Goal: Task Accomplishment & Management: Manage account settings

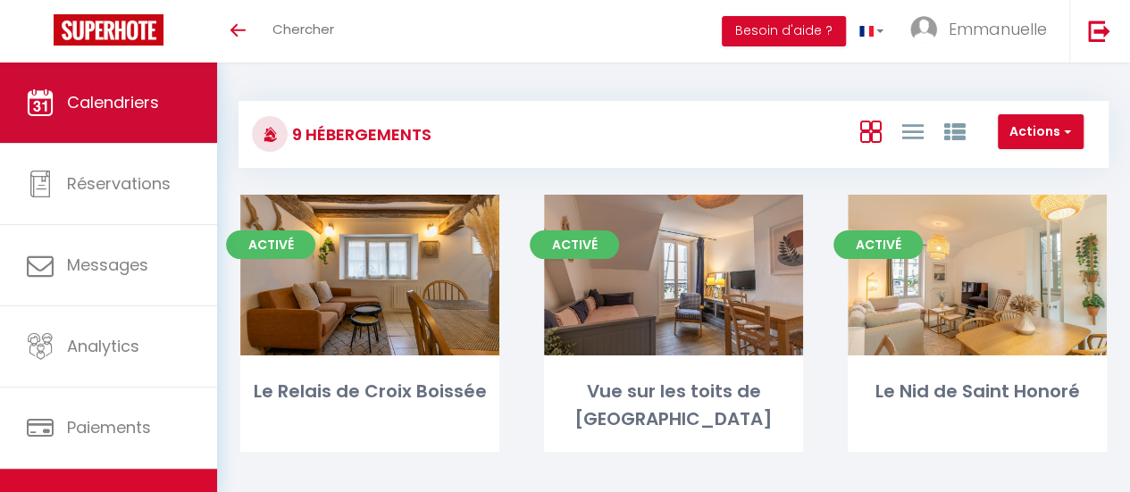
click at [164, 110] on link "Calendriers" at bounding box center [108, 103] width 217 height 80
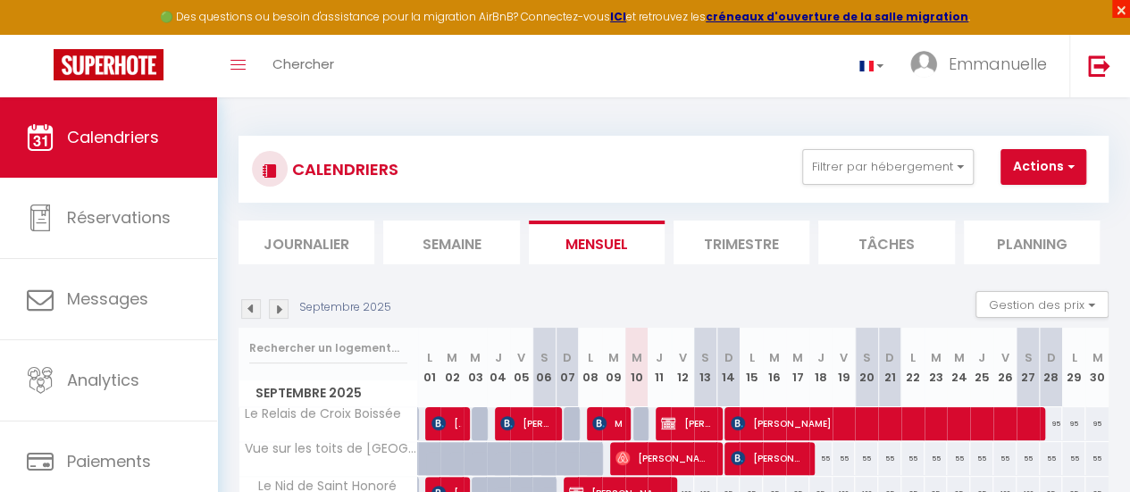
click at [1119, 6] on span "×" at bounding box center [1121, 9] width 18 height 18
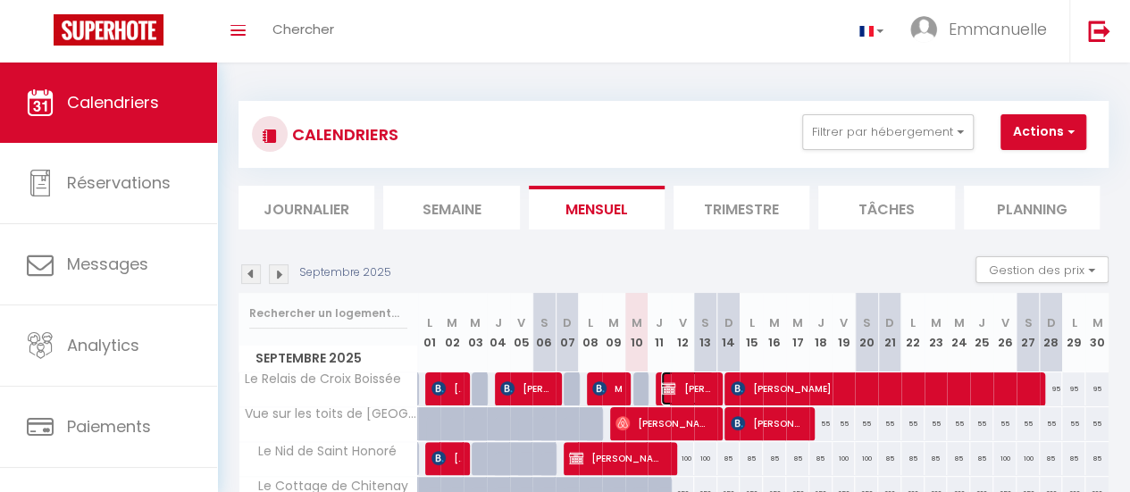
click at [689, 382] on span "[PERSON_NAME]" at bounding box center [687, 389] width 52 height 34
select select "OK"
select select "KO"
select select "0"
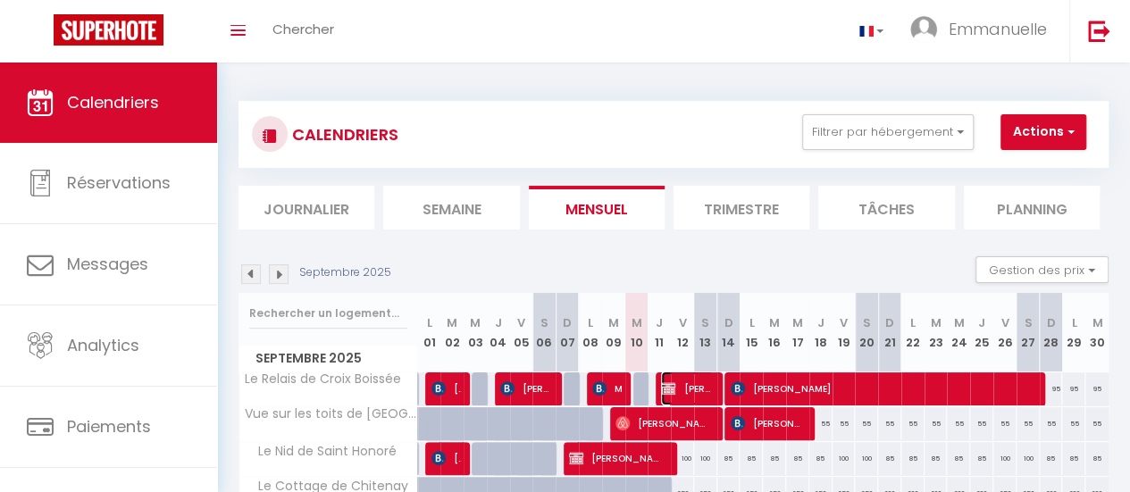
select select "1"
select select
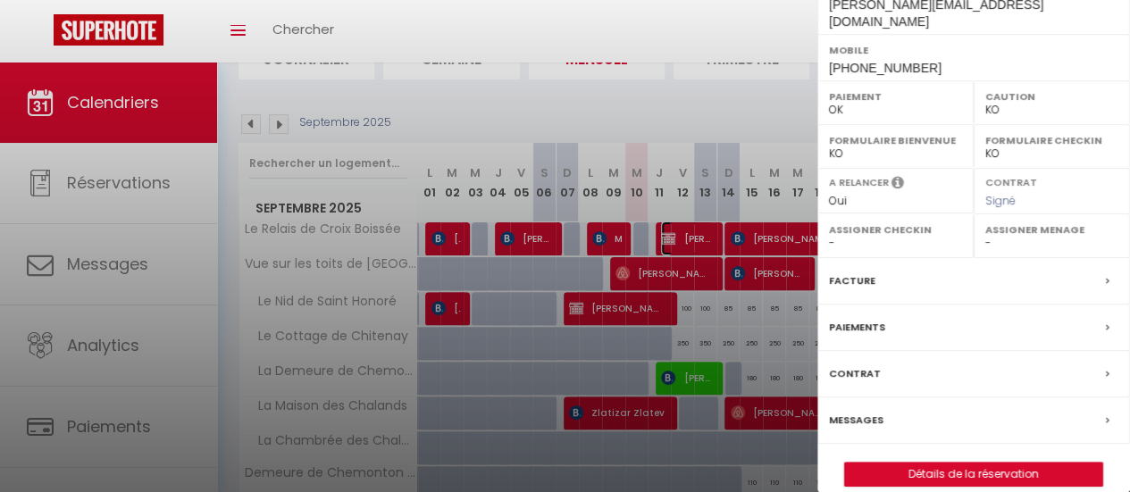
scroll to position [179, 0]
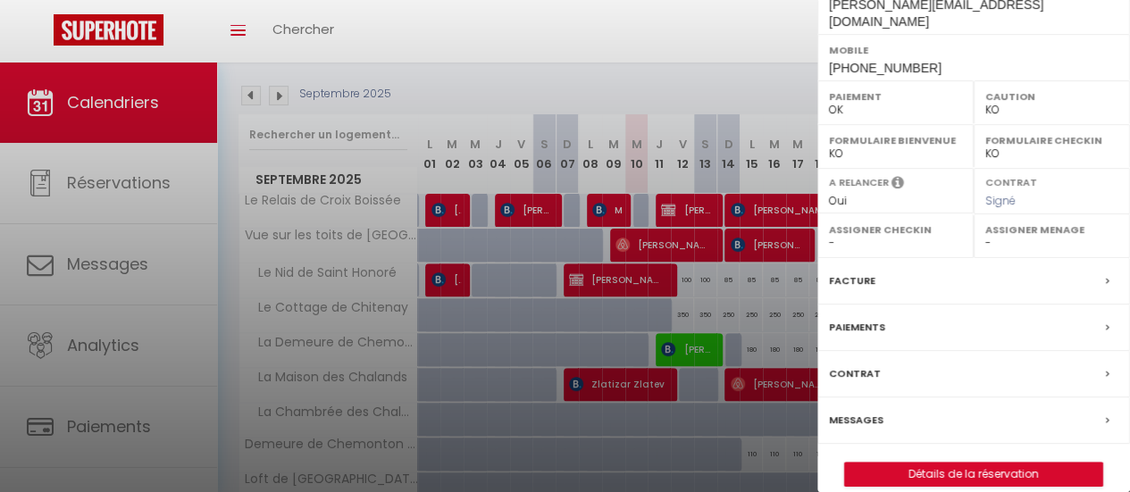
click at [1106, 323] on icon at bounding box center [1108, 328] width 4 height 11
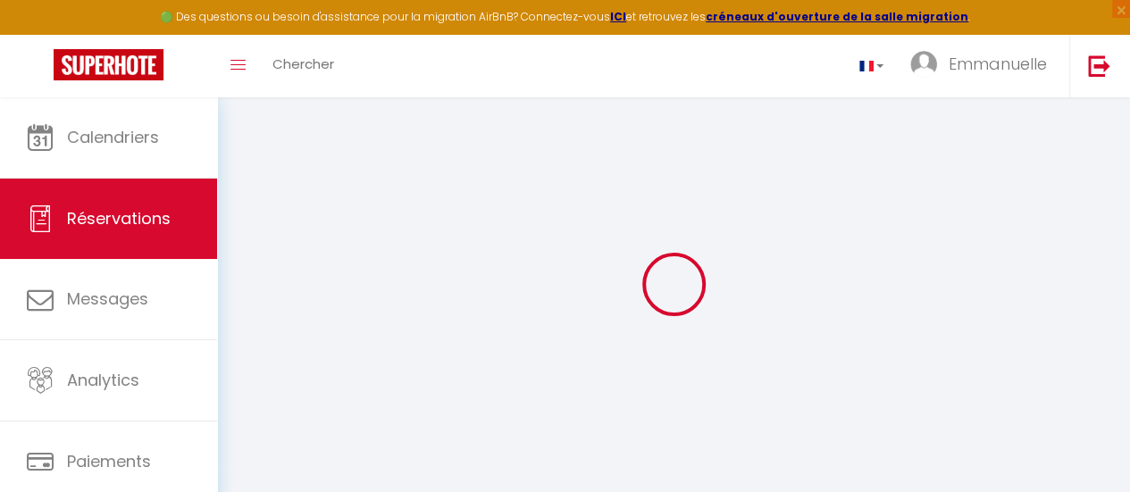
select select
checkbox input "false"
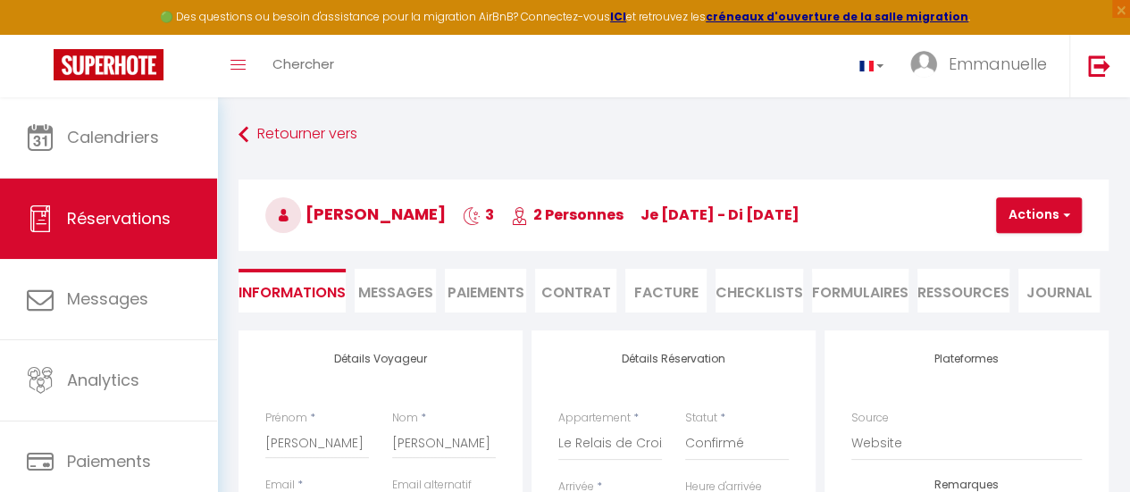
select select
checkbox input "false"
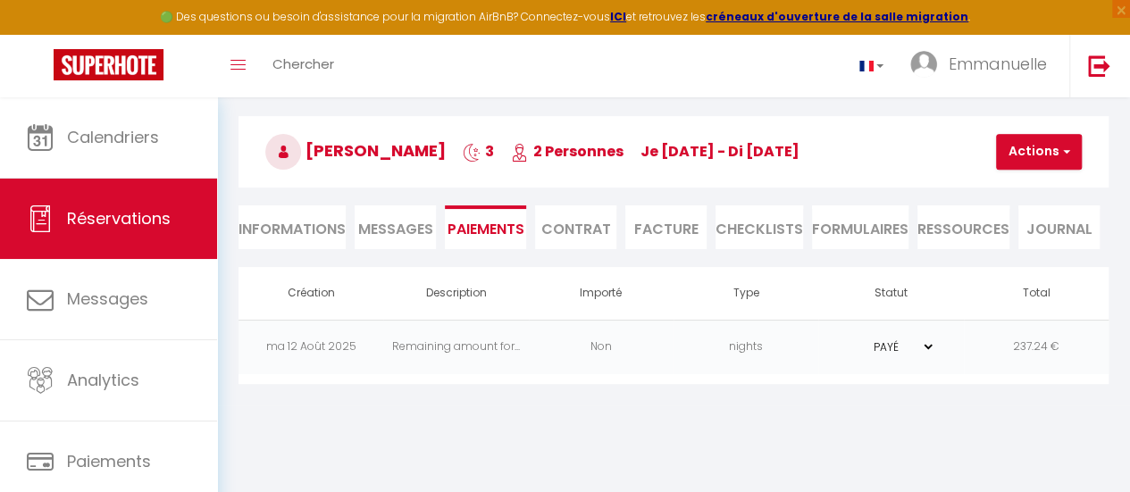
scroll to position [97, 0]
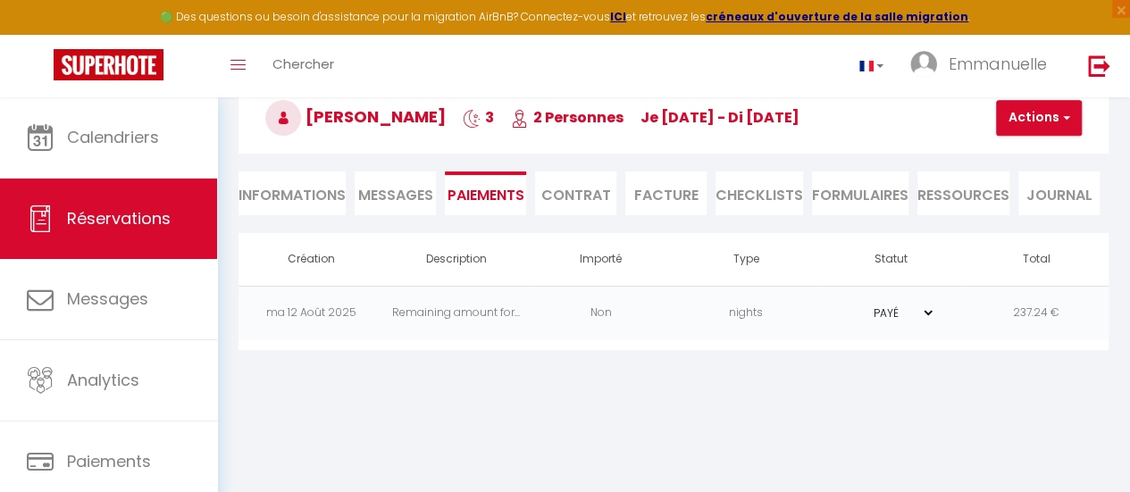
click at [927, 311] on select "PAYÉ EN ATTENTE" at bounding box center [890, 313] width 89 height 17
click at [970, 419] on body "🟢 Des questions ou besoin d'assistance pour la migration AirBnB? Connectez-vous…" at bounding box center [565, 246] width 1130 height 492
click at [391, 190] on span "Messages" at bounding box center [395, 195] width 75 height 21
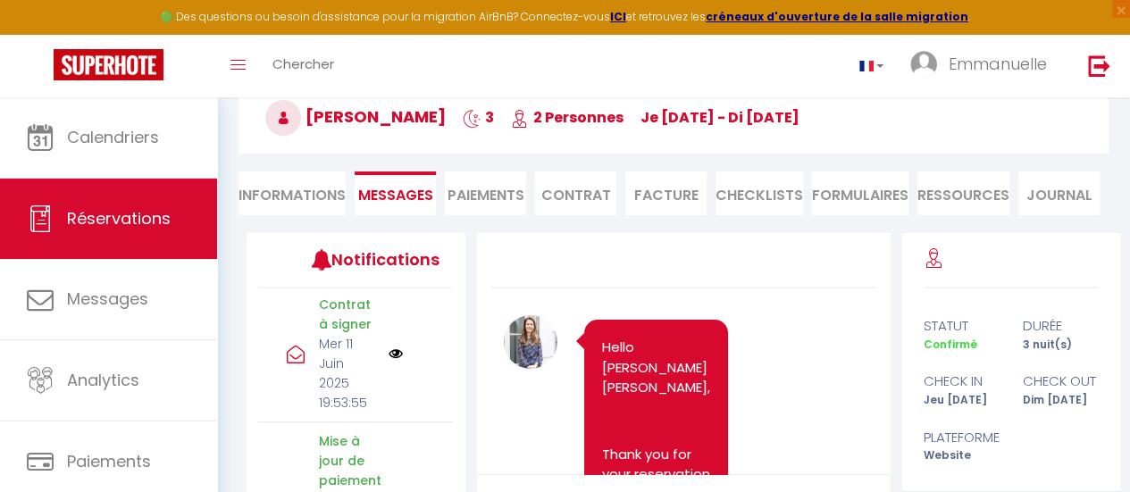
scroll to position [893, 0]
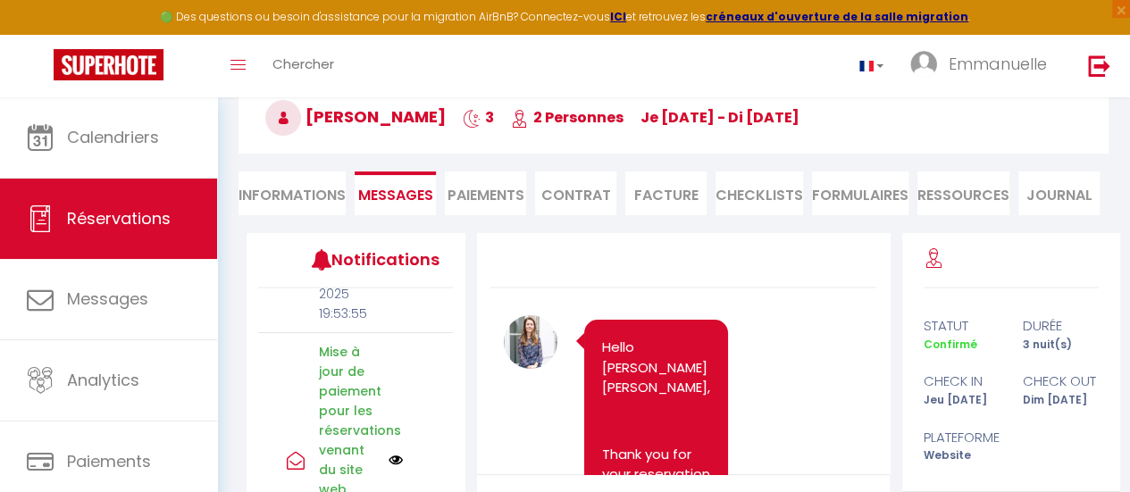
click at [389, 453] on img at bounding box center [396, 460] width 14 height 14
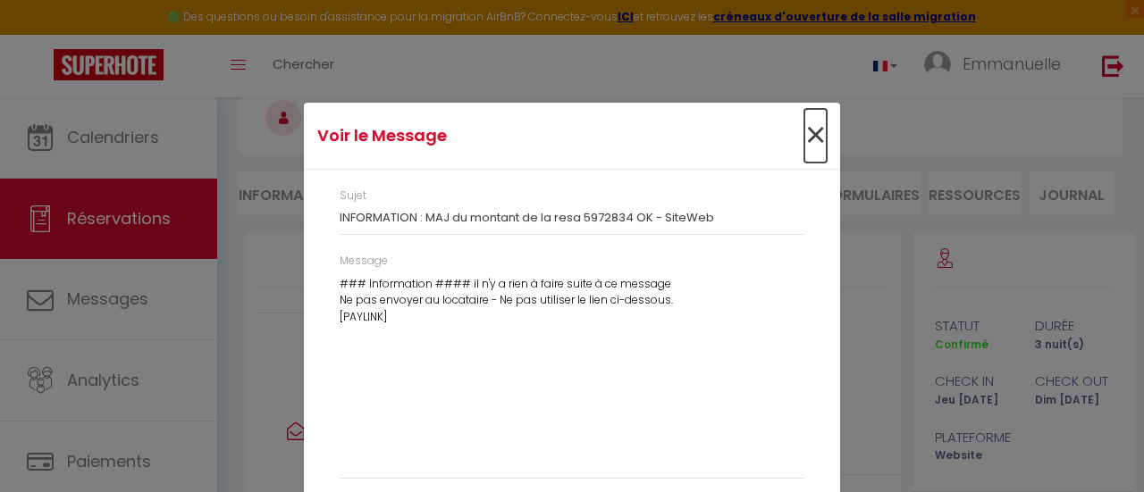
click at [809, 137] on span "×" at bounding box center [815, 136] width 22 height 54
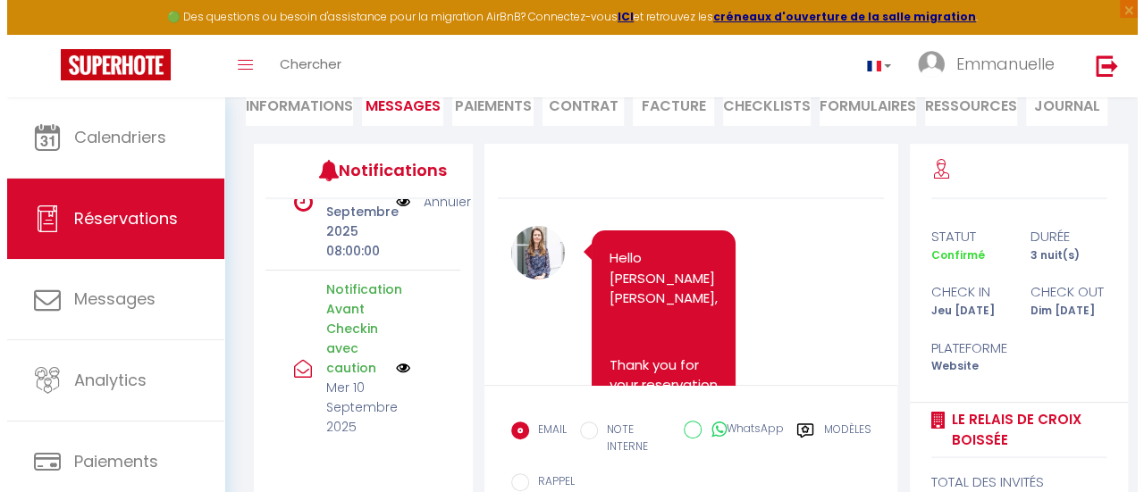
scroll to position [536, 0]
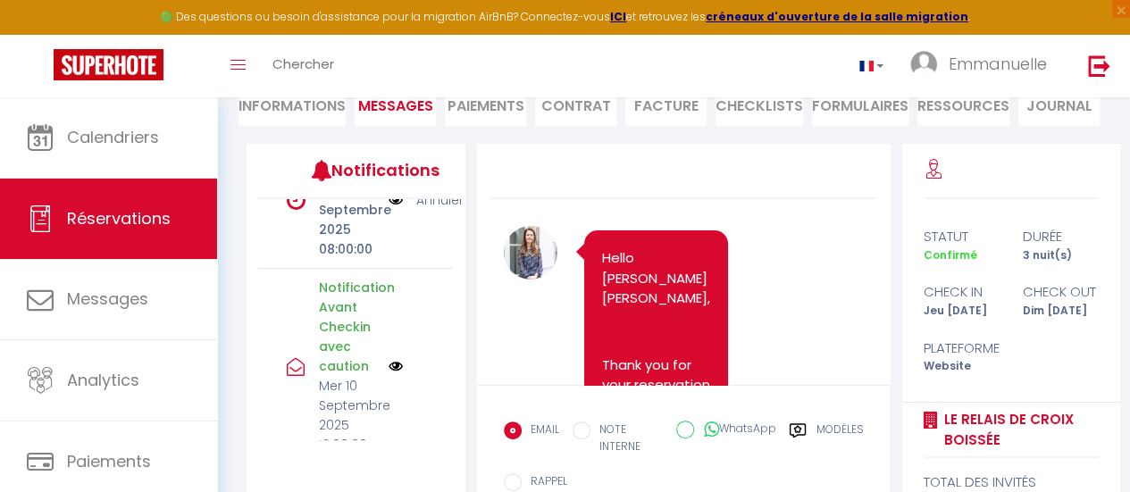
click at [389, 359] on img at bounding box center [396, 366] width 14 height 14
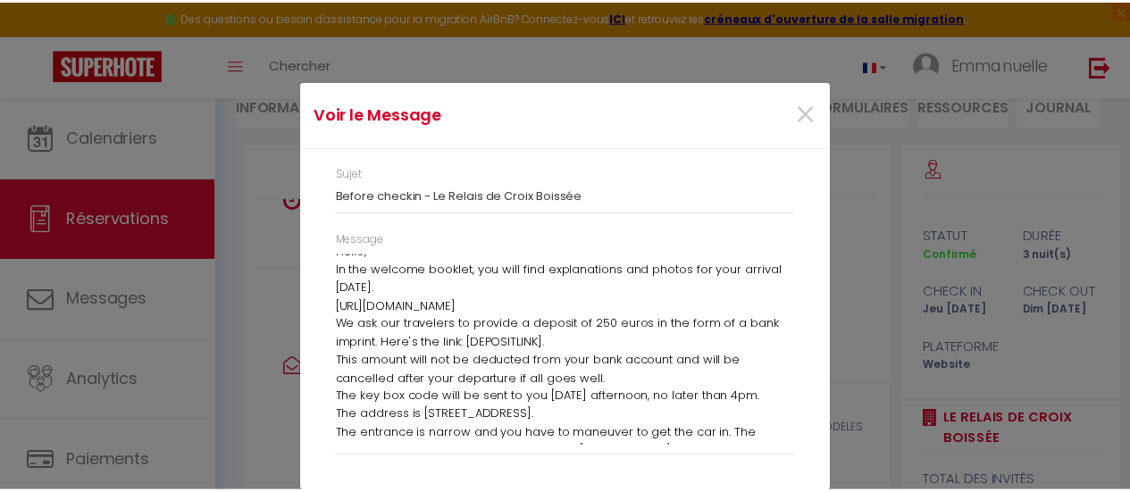
scroll to position [0, 0]
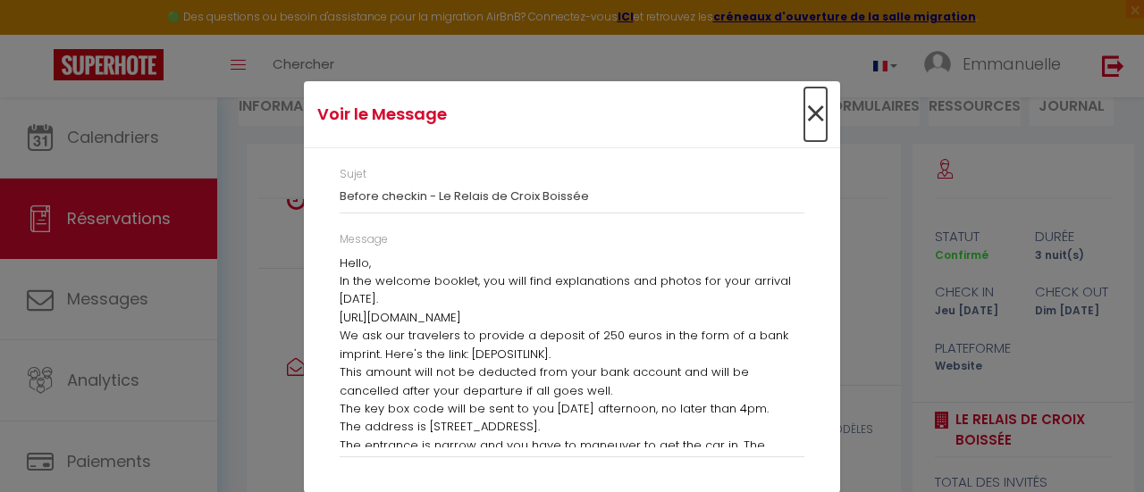
click at [808, 112] on span "×" at bounding box center [815, 115] width 22 height 54
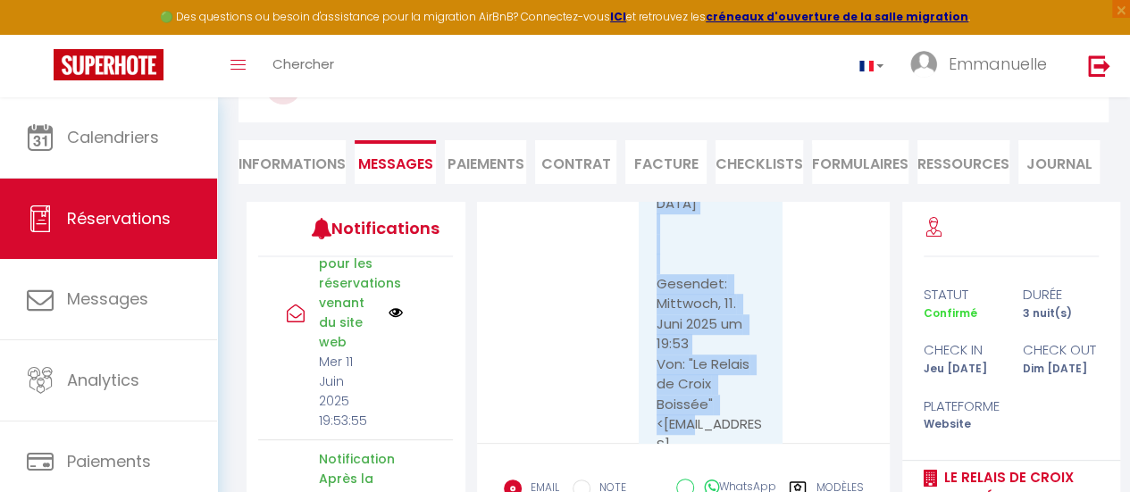
scroll to position [3932, 0]
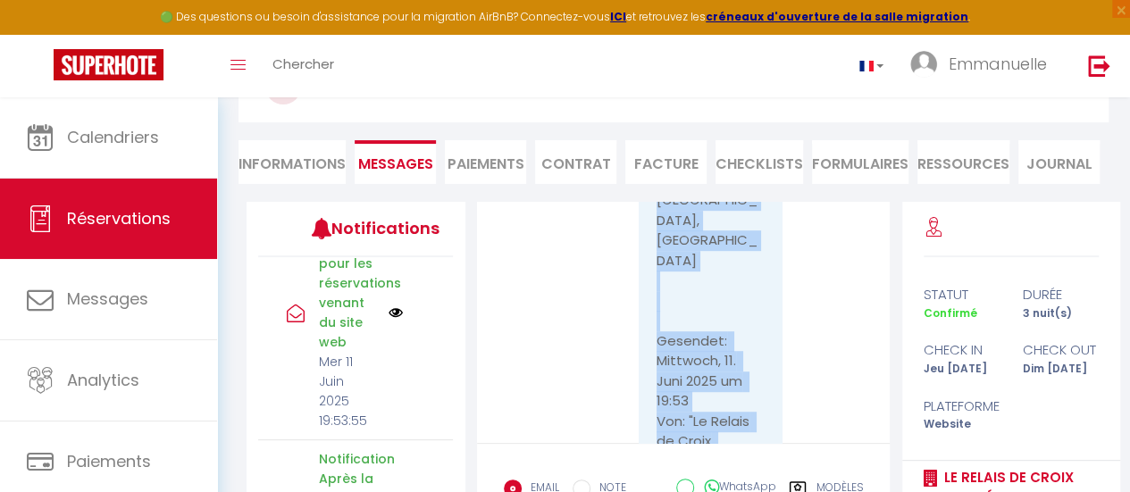
drag, startPoint x: 731, startPoint y: 428, endPoint x: 734, endPoint y: 205, distance: 222.5
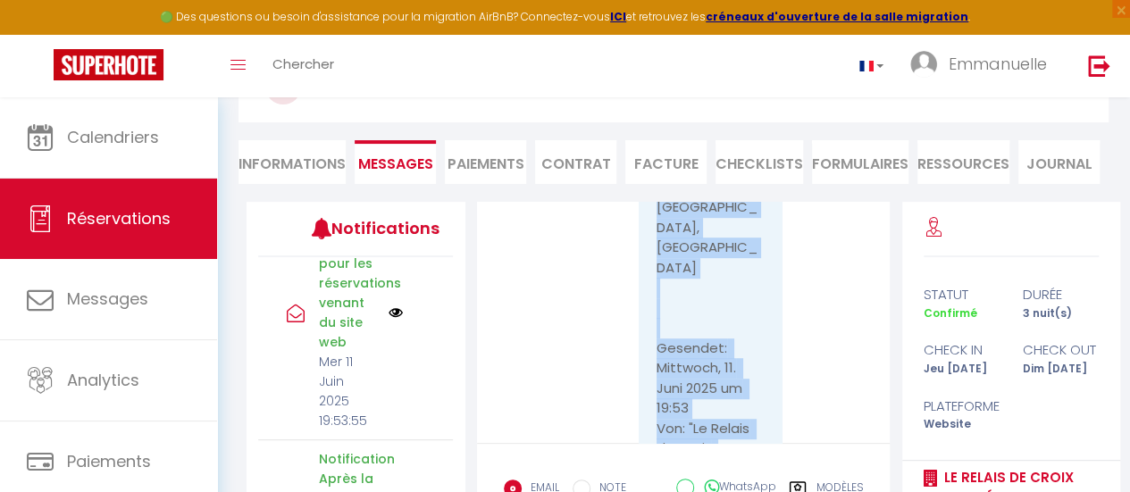
scroll to position [4111, 0]
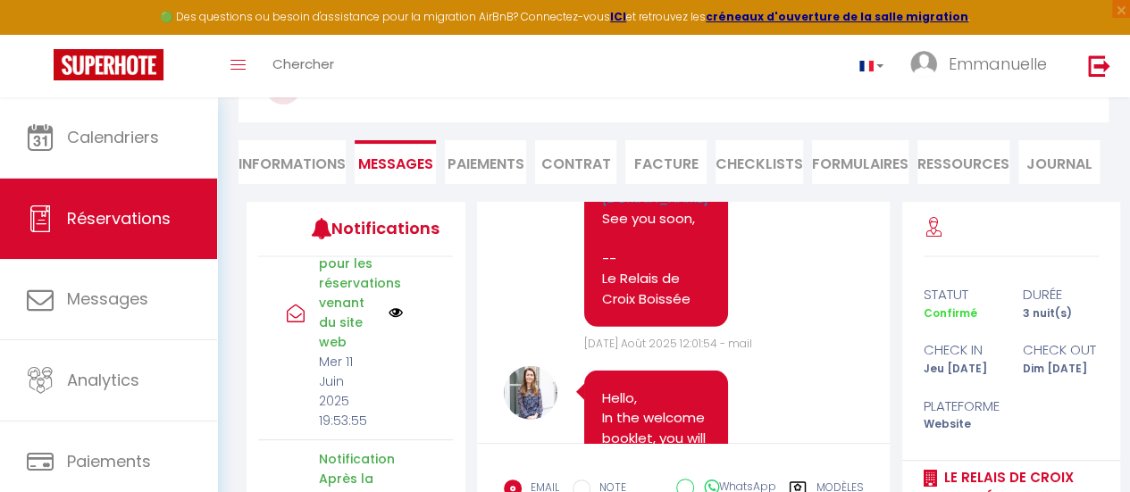
scroll to position [5987, 0]
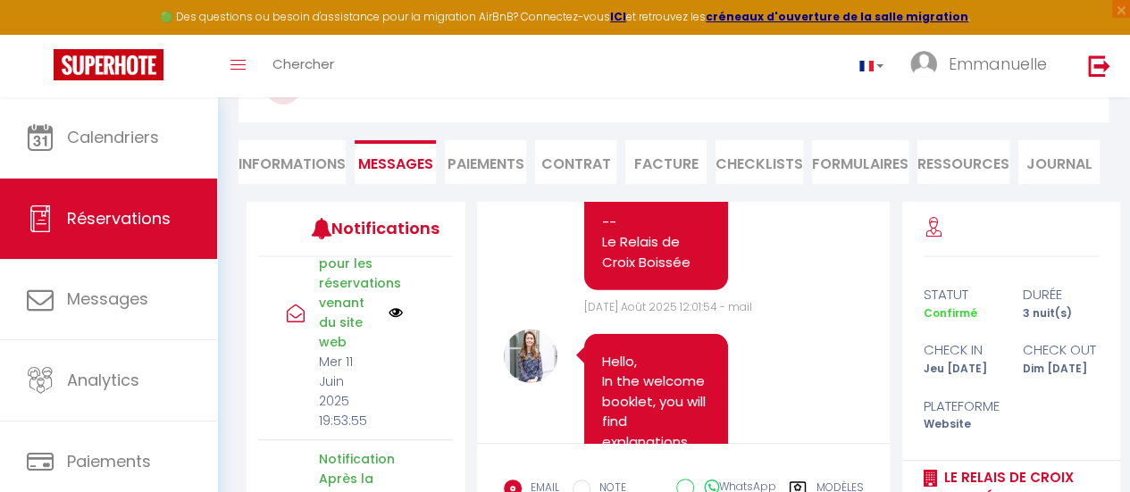
click at [296, 163] on li "Informations" at bounding box center [292, 162] width 107 height 44
select select
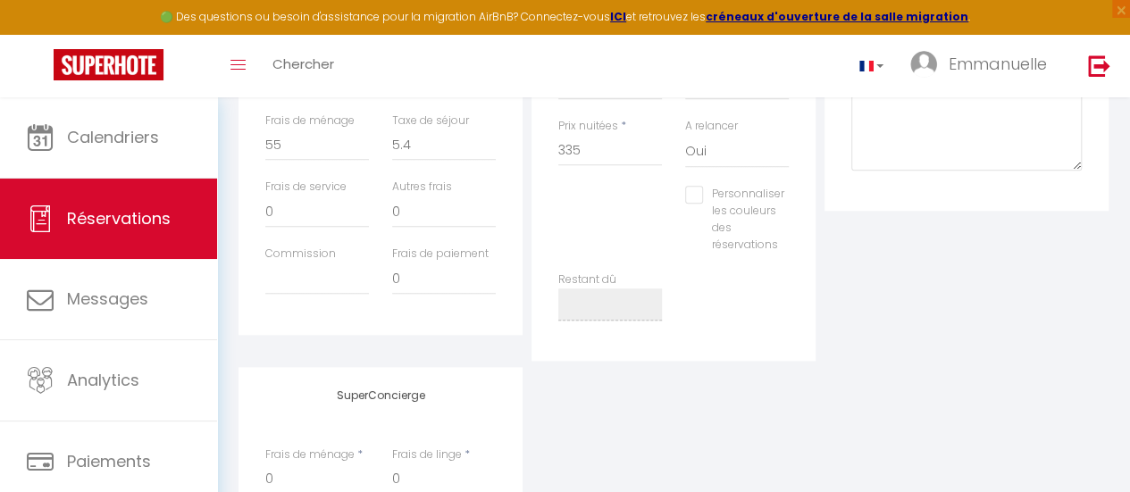
scroll to position [600, 0]
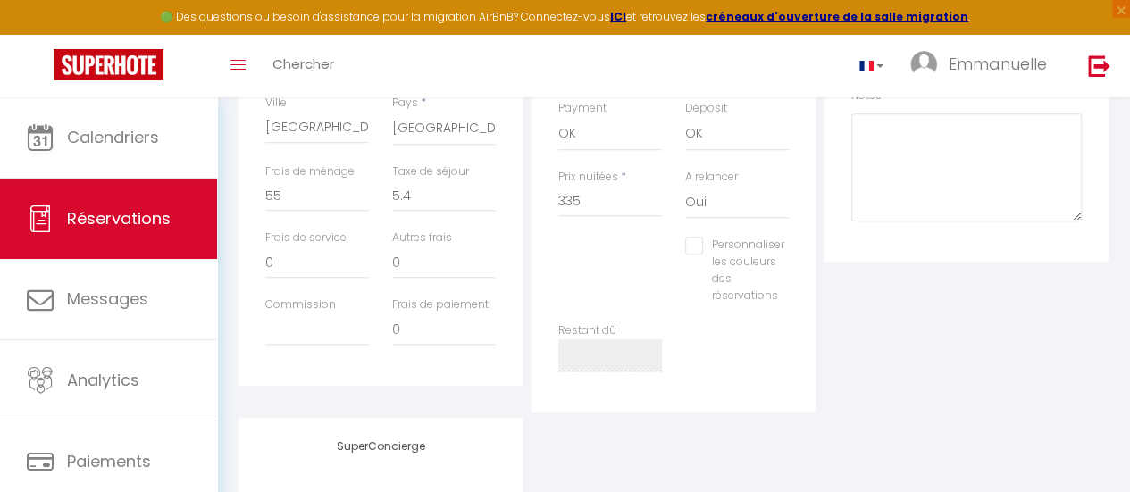
select select
checkbox input "false"
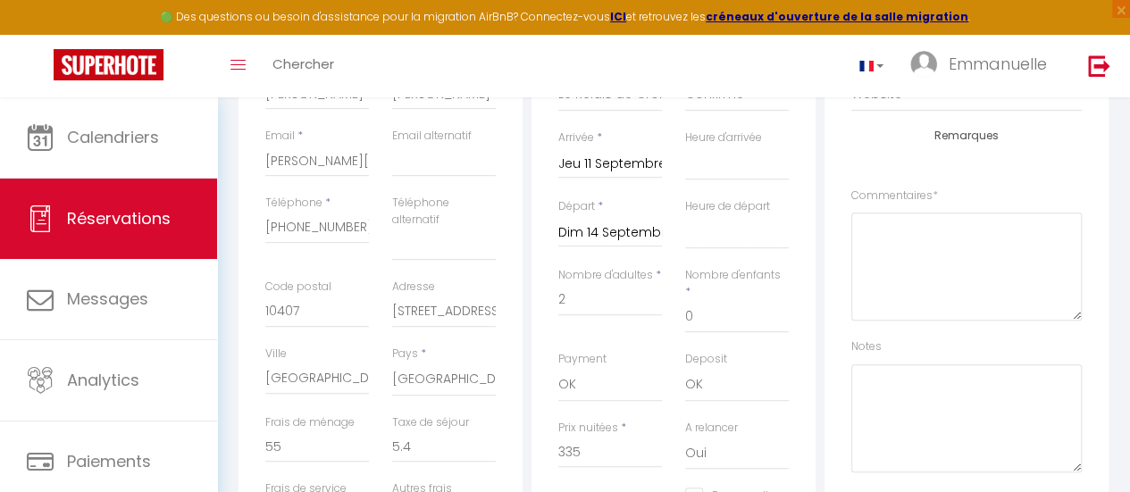
select select
checkbox input "false"
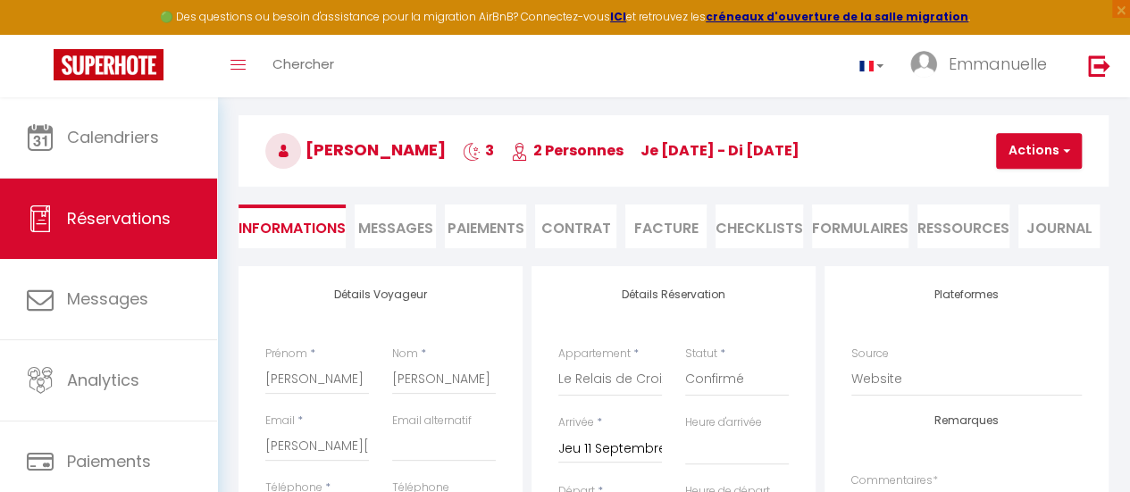
scroll to position [0, 0]
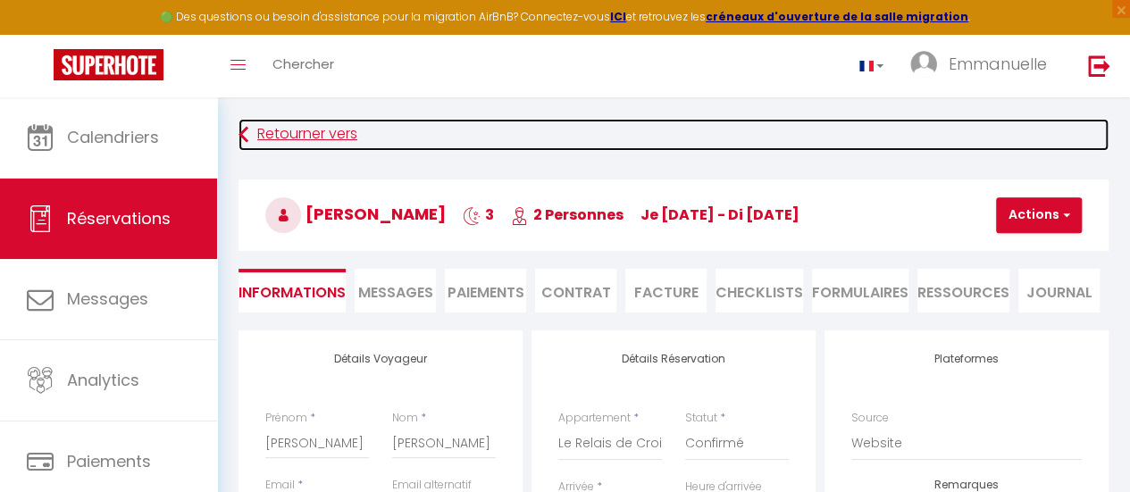
click at [320, 134] on link "Retourner vers" at bounding box center [674, 135] width 870 height 32
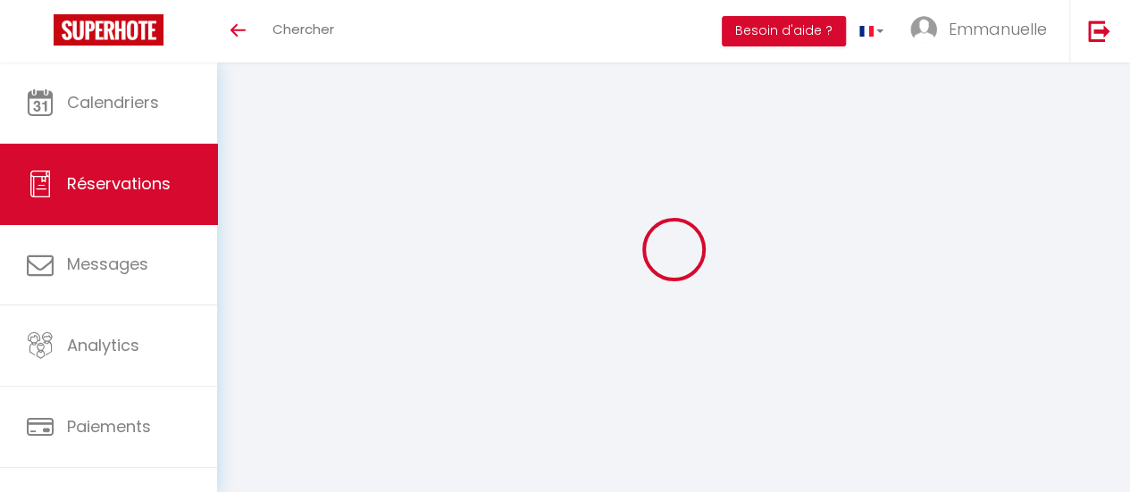
select select
checkbox input "false"
select select
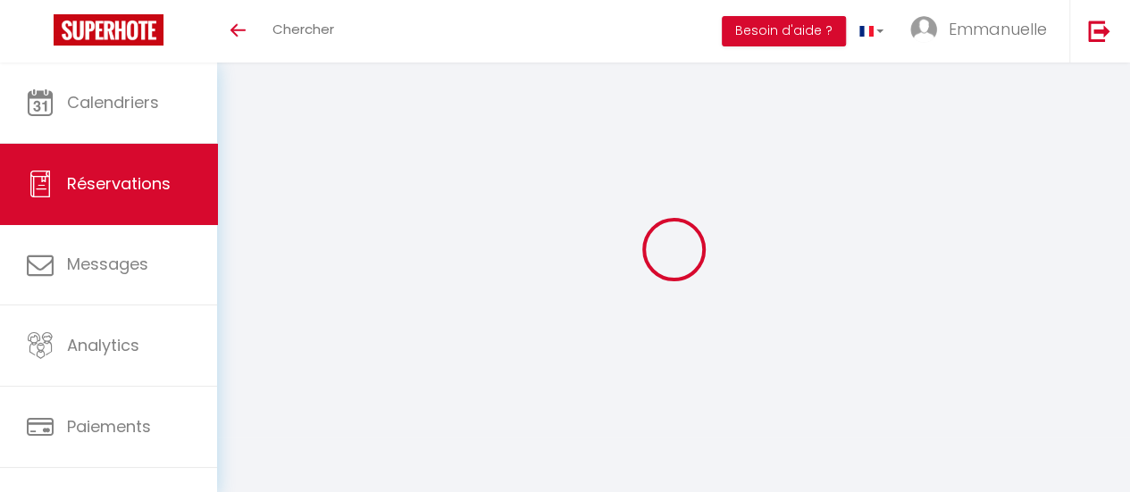
checkbox input "false"
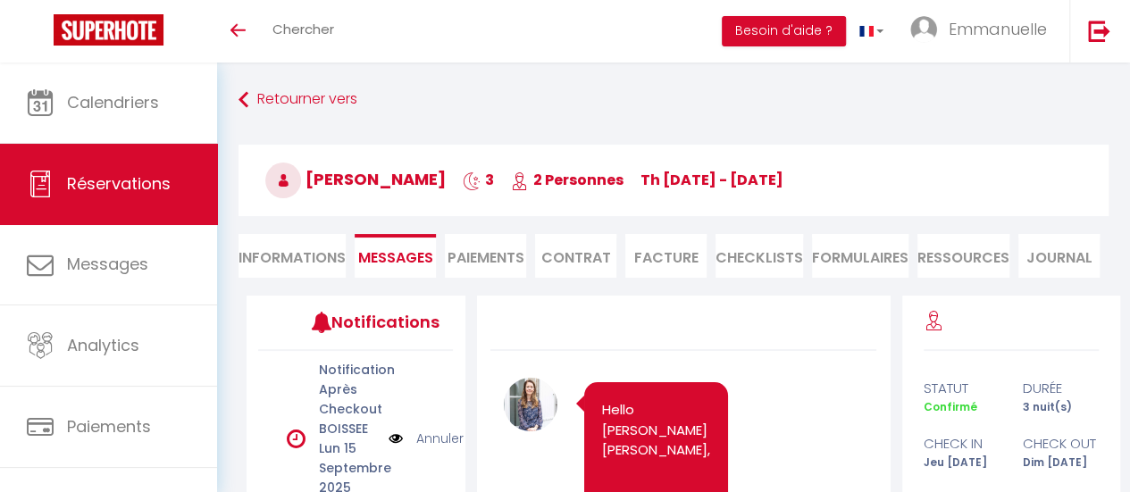
scroll to position [10739, 0]
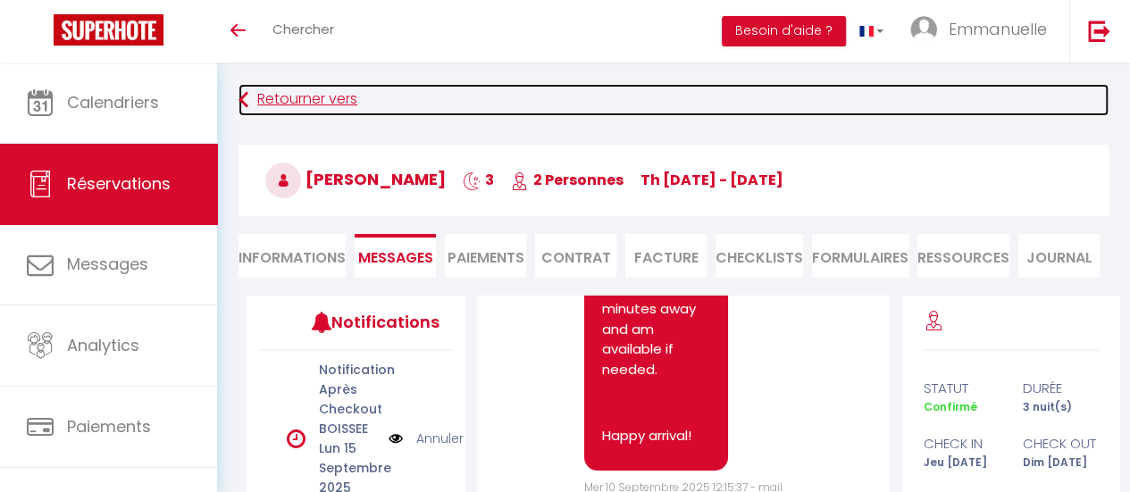
click at [297, 92] on link "Retourner vers" at bounding box center [674, 100] width 870 height 32
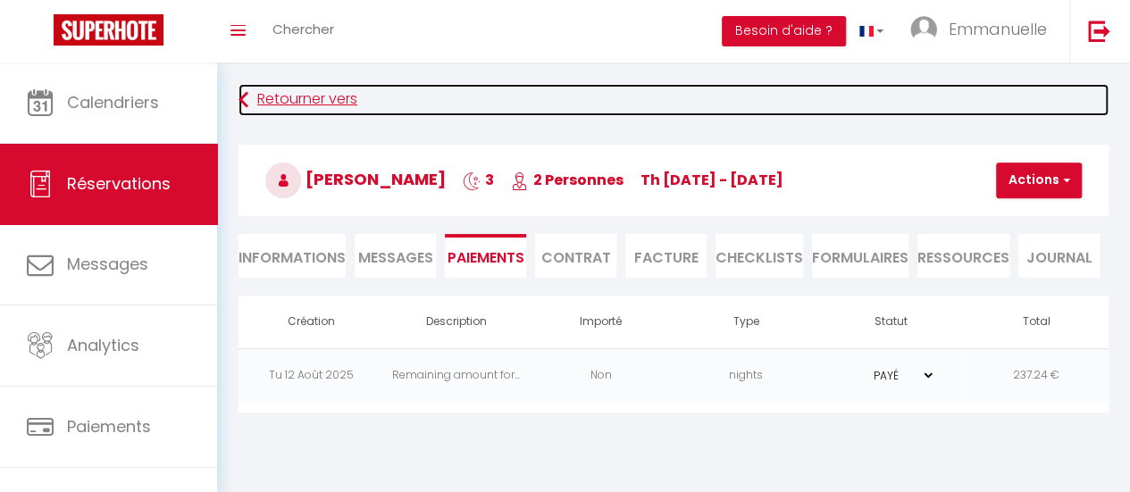
scroll to position [63, 0]
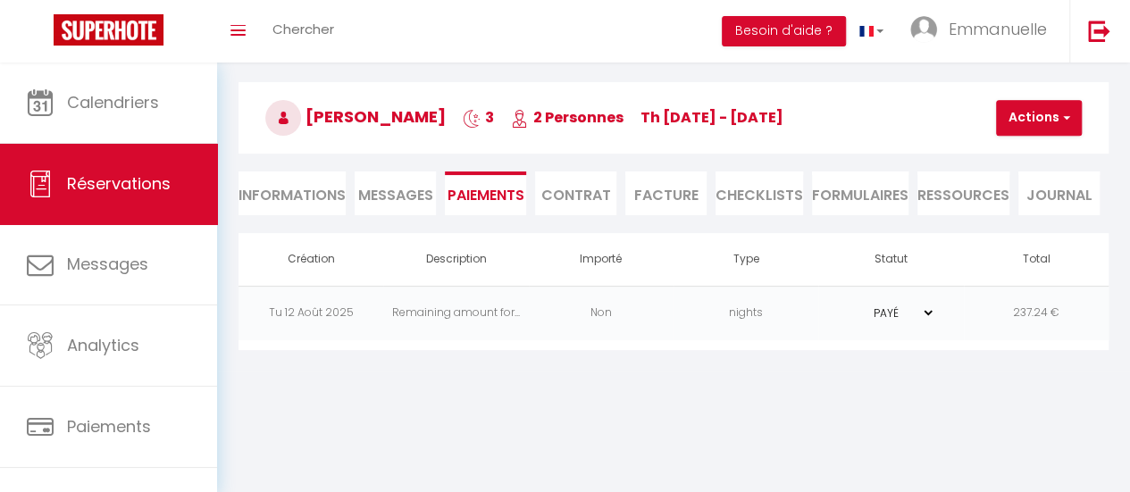
click at [160, 185] on span "Réservations" at bounding box center [119, 183] width 104 height 22
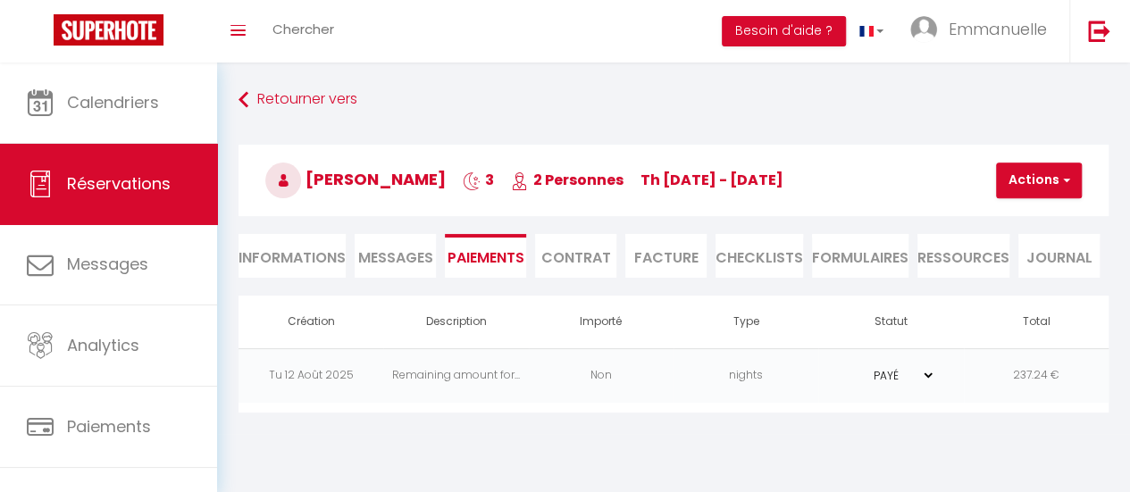
select select "not_cancelled"
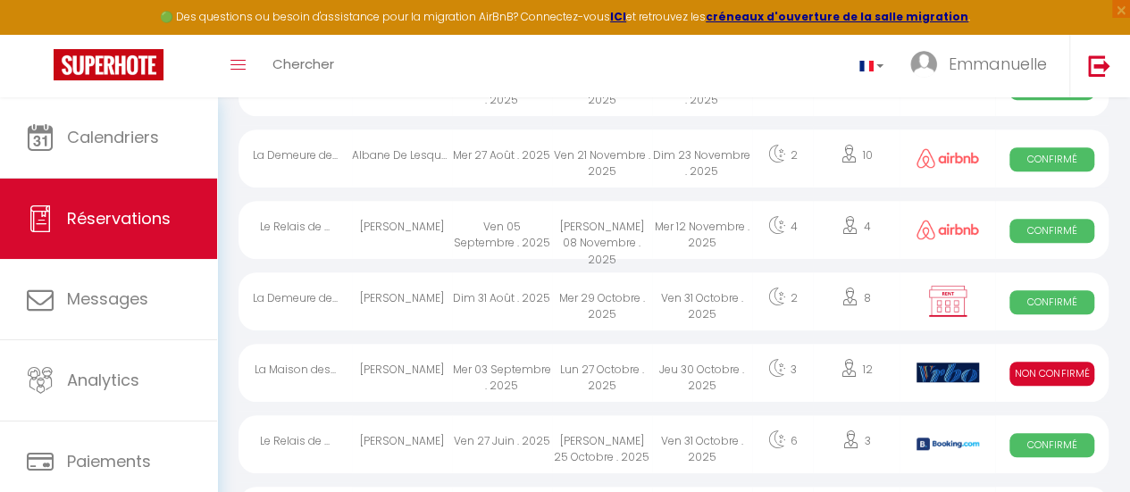
scroll to position [625, 0]
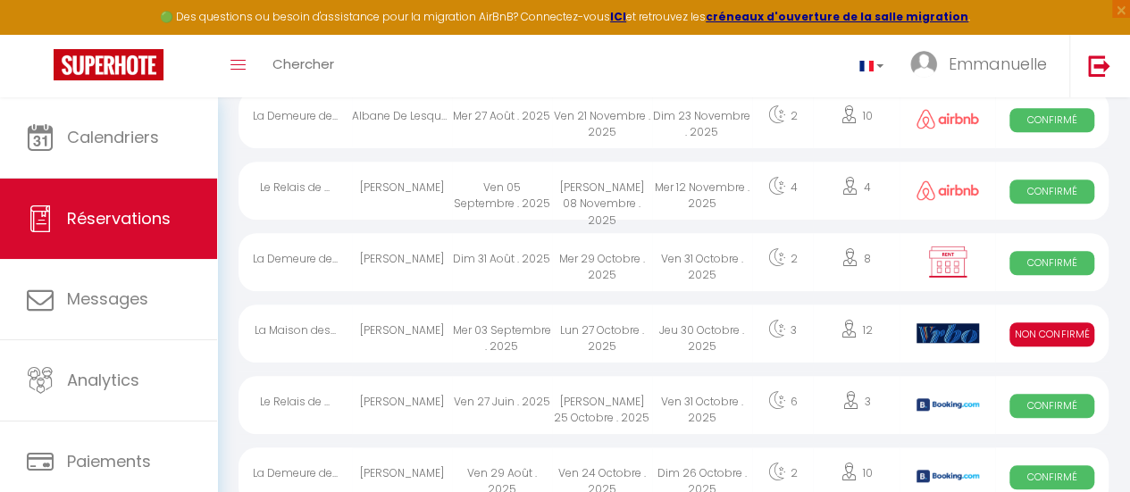
click at [557, 256] on div "Mer 29 Octobre . 2025" at bounding box center [602, 262] width 100 height 58
select select "OK"
select select "KO"
select select "0"
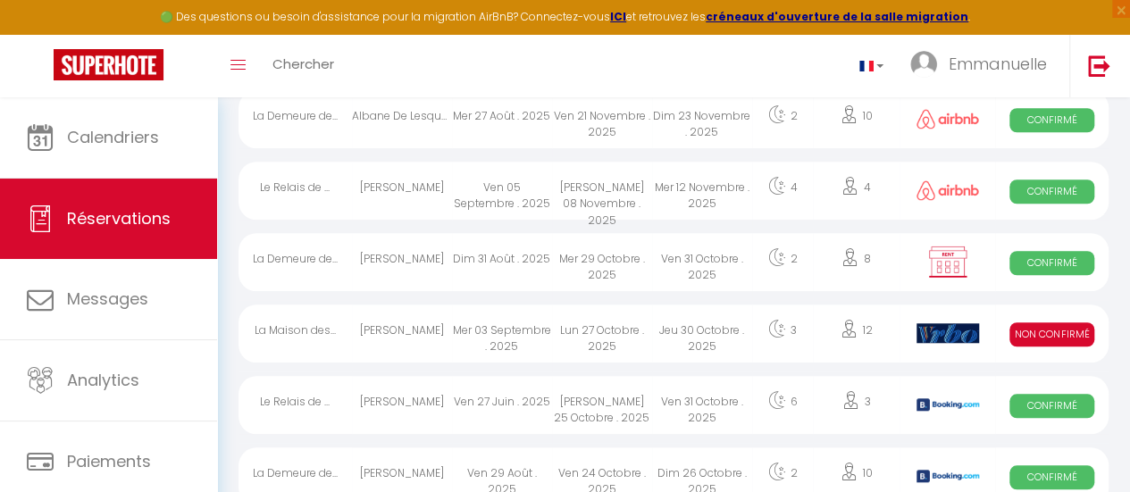
select select "1"
select select
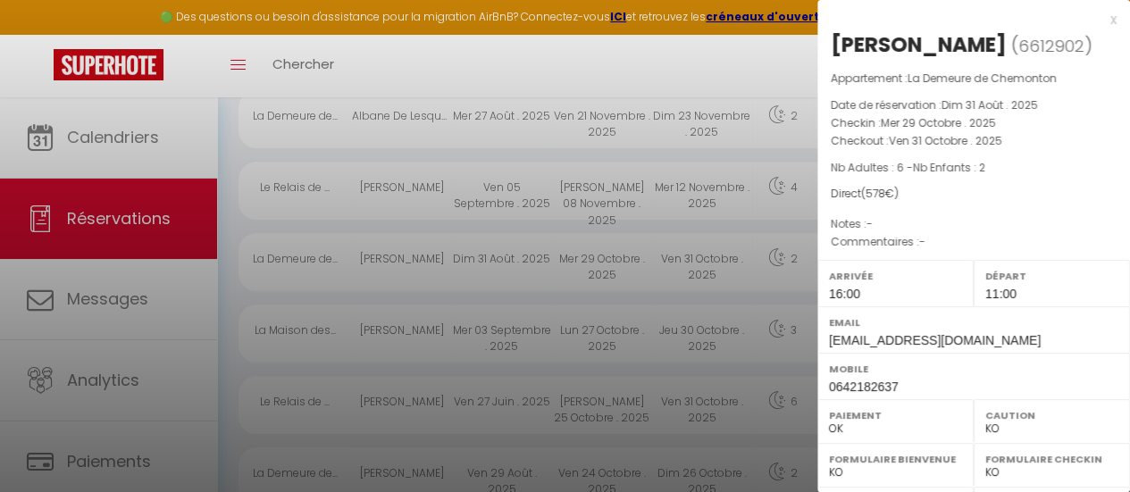
click at [524, 265] on div at bounding box center [565, 246] width 1130 height 492
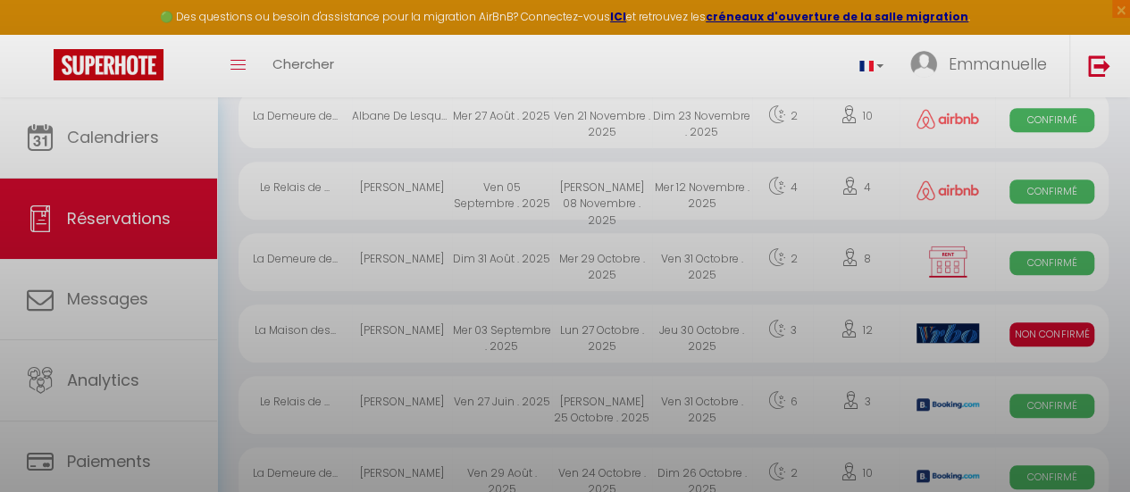
click at [524, 265] on div at bounding box center [565, 246] width 1130 height 492
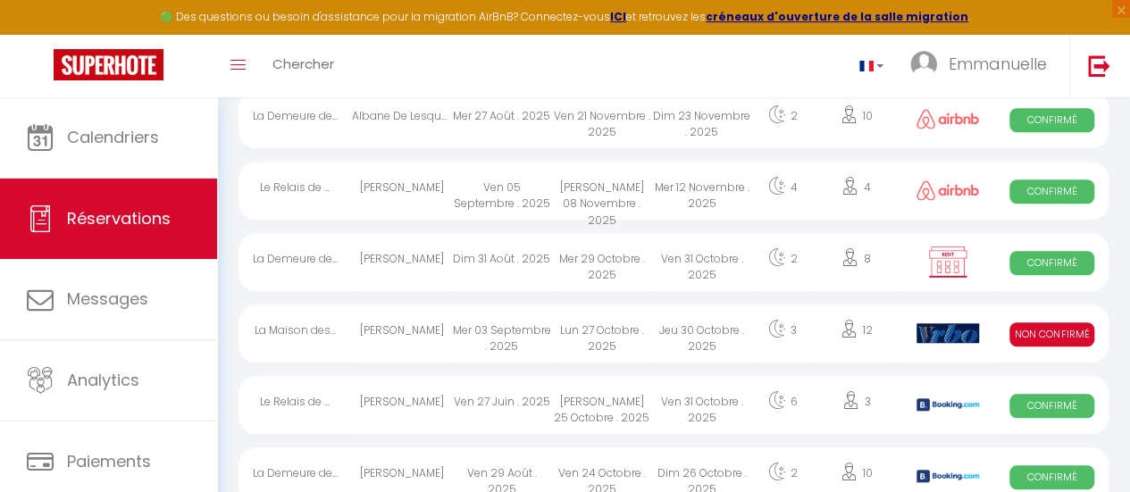
click at [549, 252] on div "Dim 31 Août . 2025" at bounding box center [502, 262] width 100 height 58
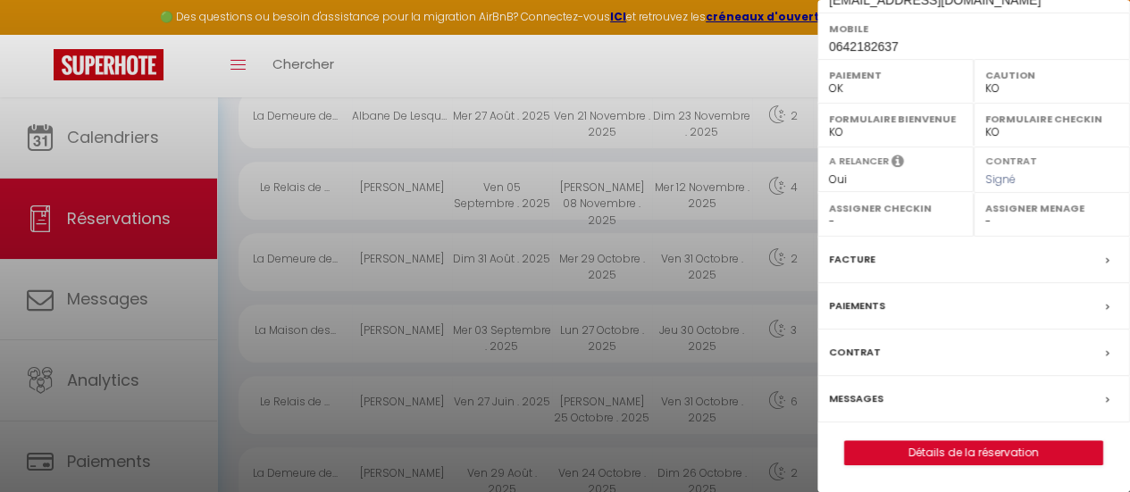
scroll to position [365, 0]
click at [856, 397] on label "Messages" at bounding box center [856, 399] width 54 height 19
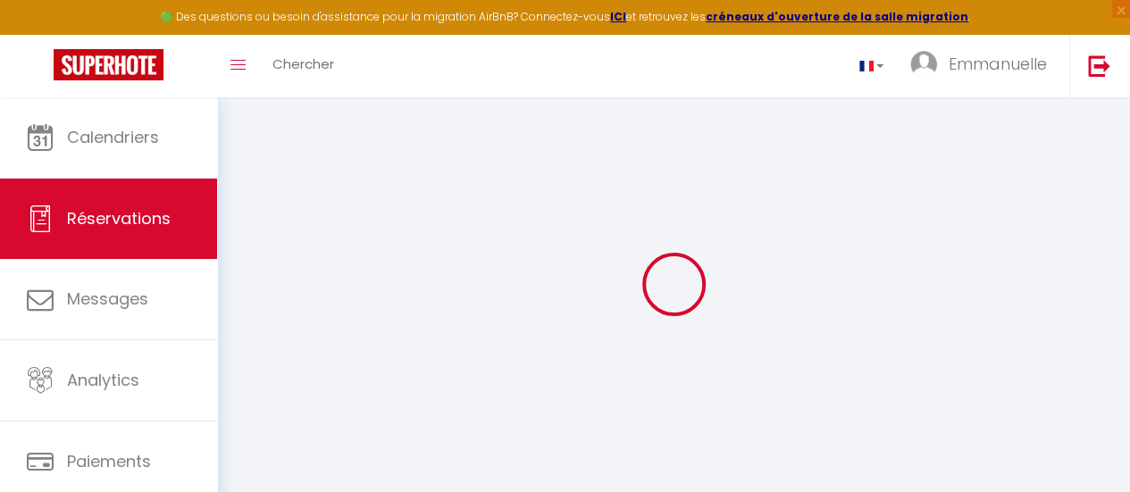
select select
checkbox input "false"
select select
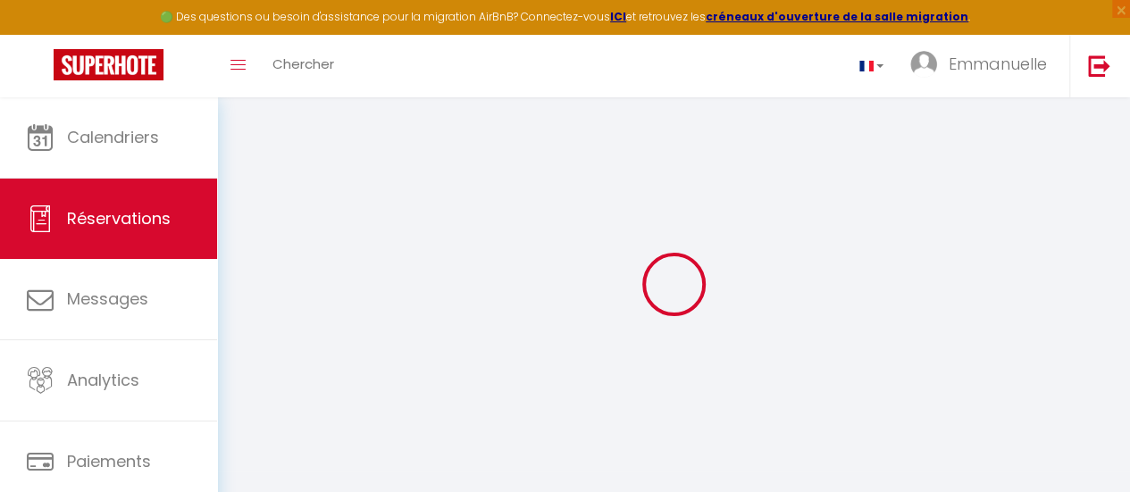
checkbox input "false"
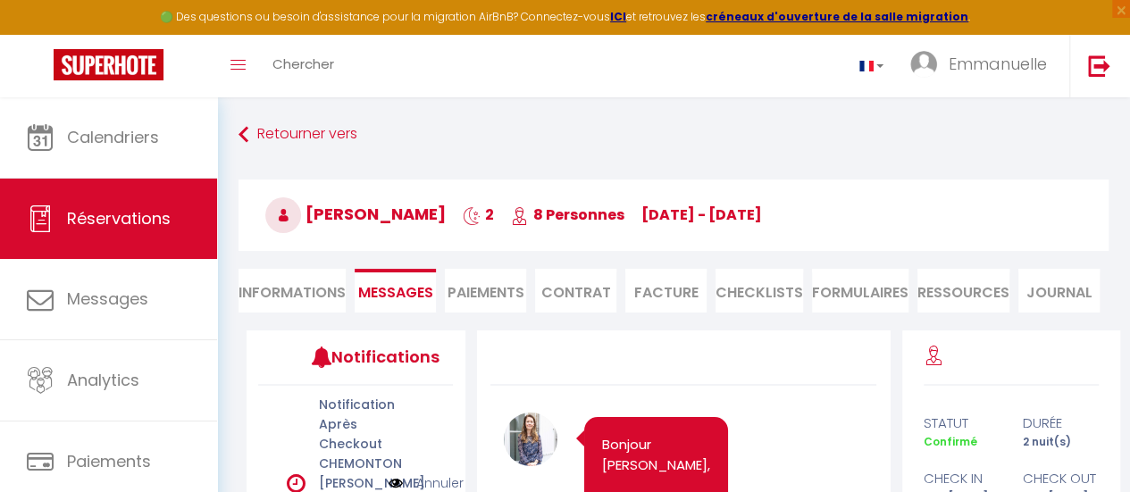
scroll to position [6227, 0]
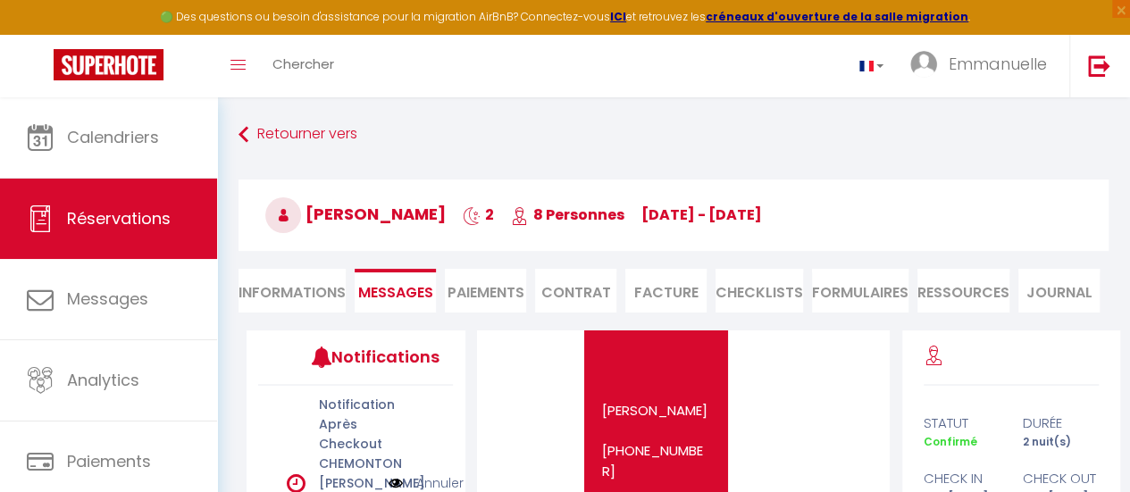
click at [273, 291] on li "Informations" at bounding box center [292, 291] width 107 height 44
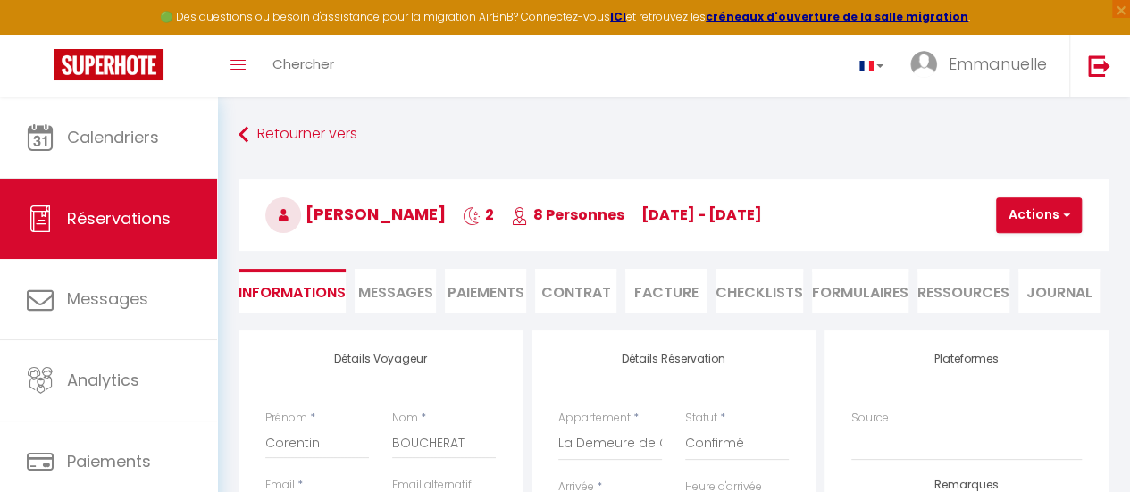
click at [493, 292] on li "Paiements" at bounding box center [485, 291] width 81 height 44
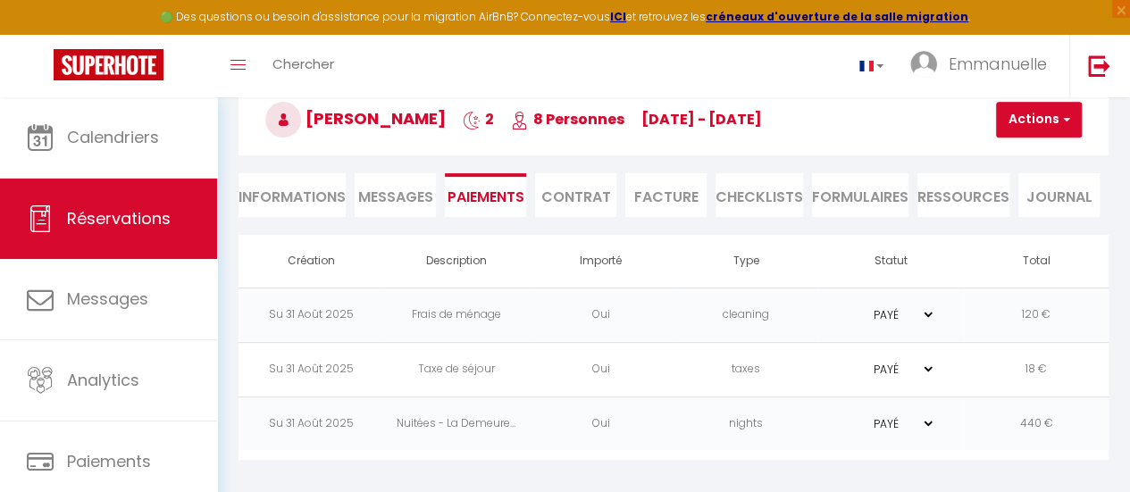
scroll to position [97, 0]
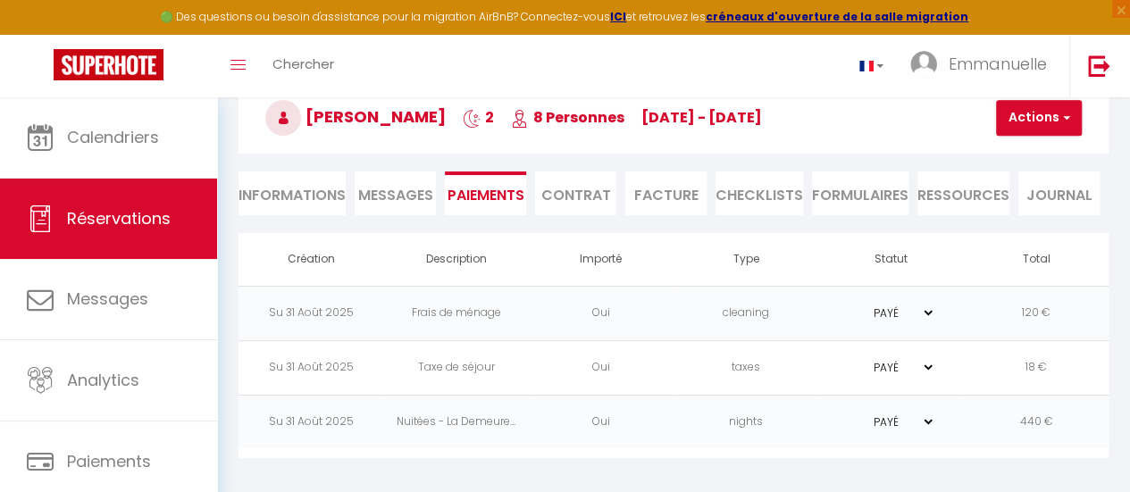
click at [317, 189] on li "Informations" at bounding box center [292, 194] width 107 height 44
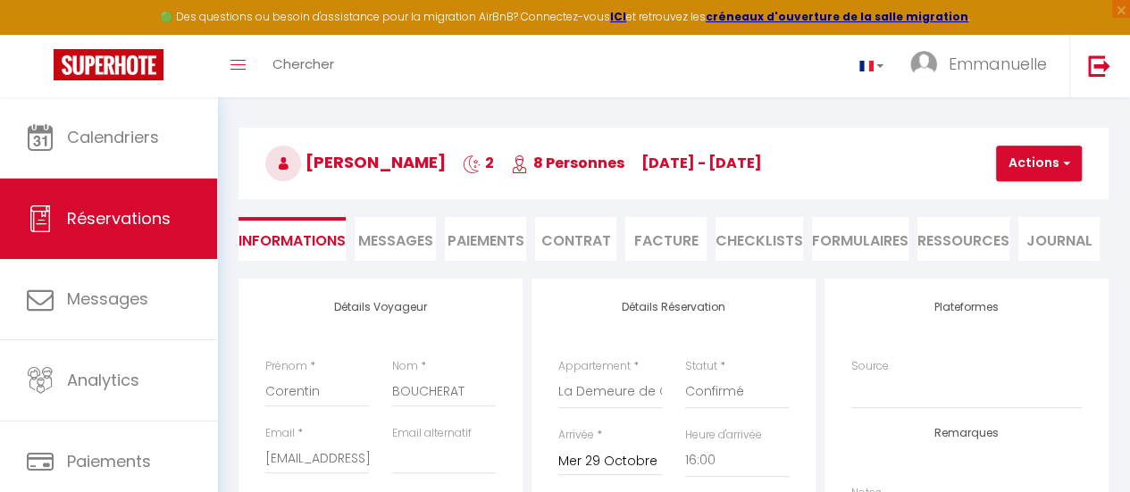
scroll to position [89, 0]
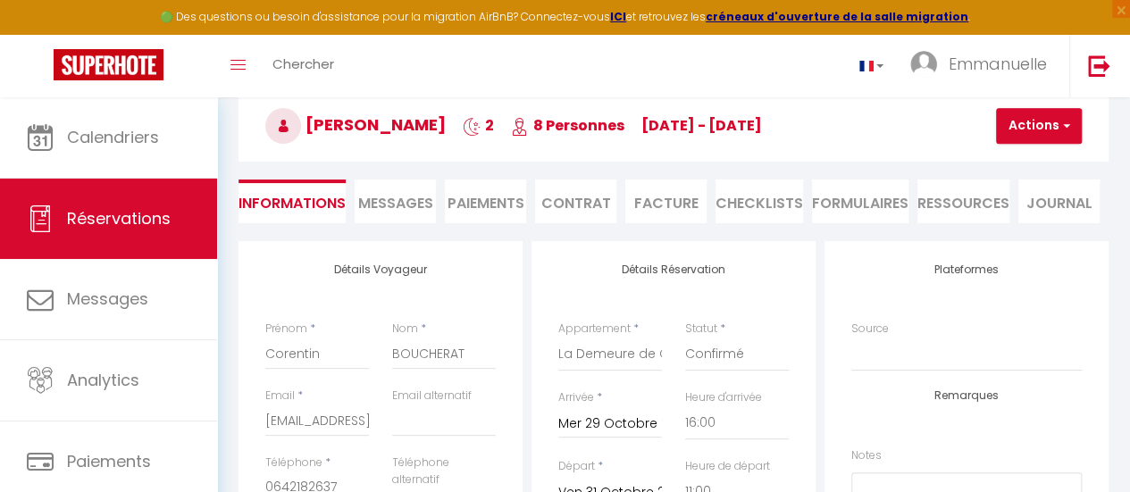
click at [677, 199] on li "Facture" at bounding box center [665, 202] width 81 height 44
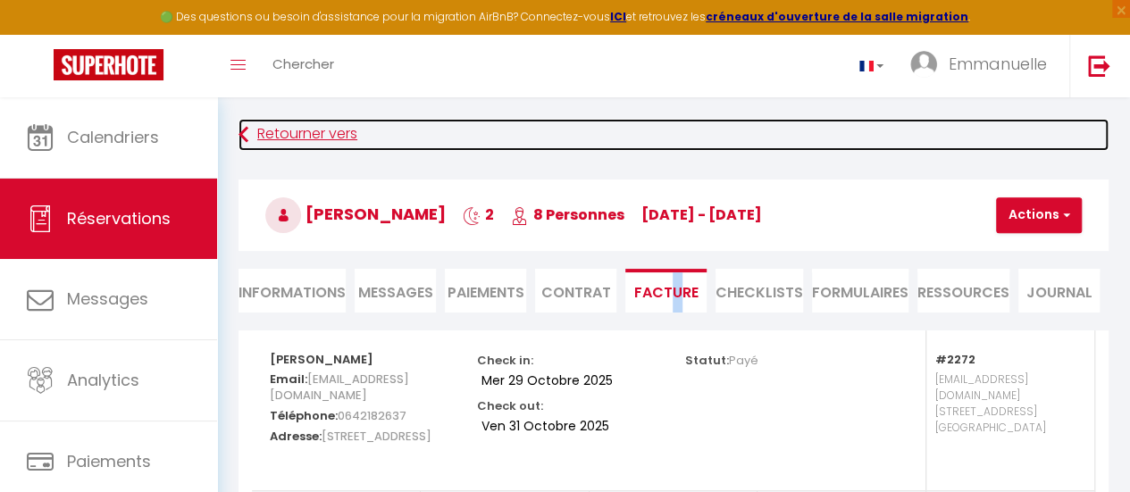
click at [308, 131] on link "Retourner vers" at bounding box center [674, 135] width 870 height 32
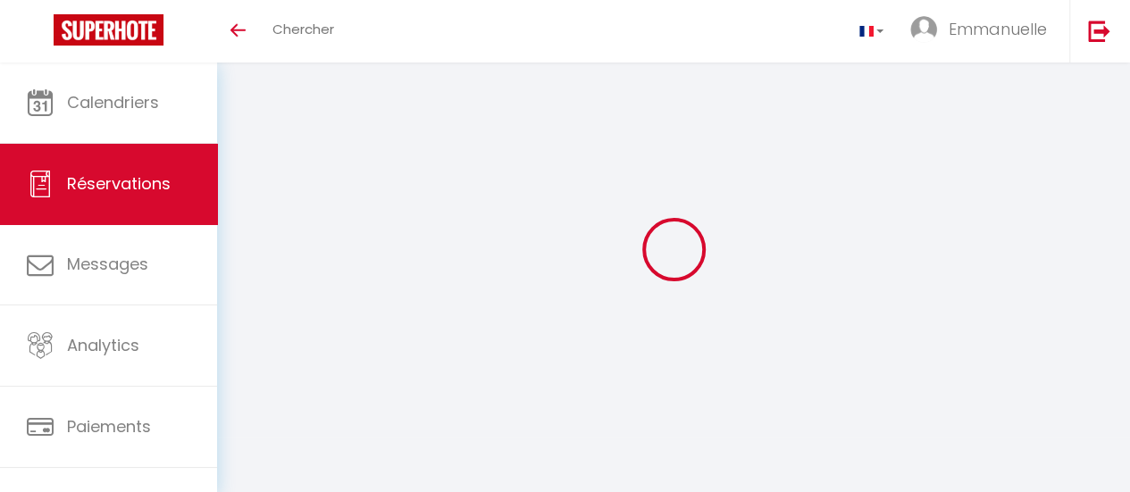
select select
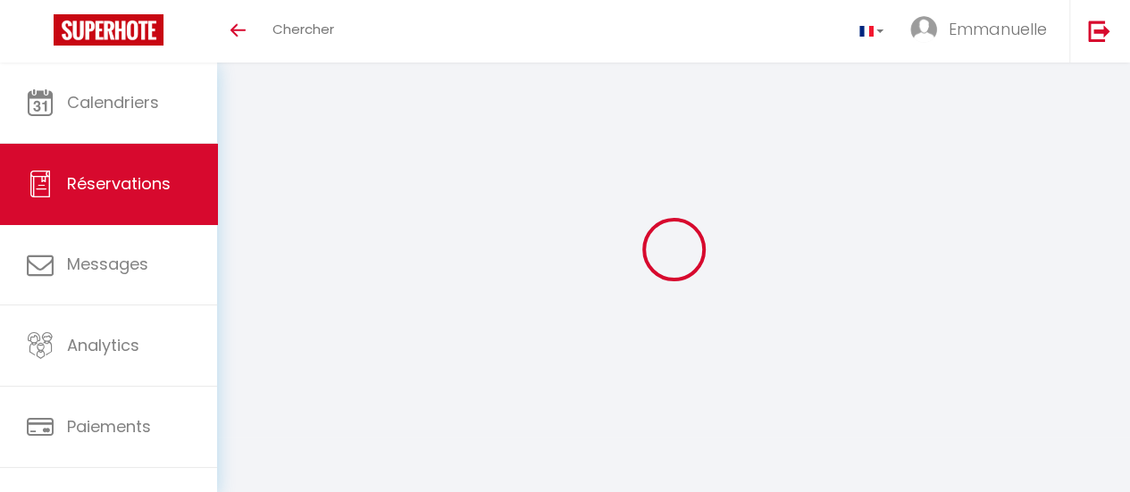
select select
checkbox input "false"
select select
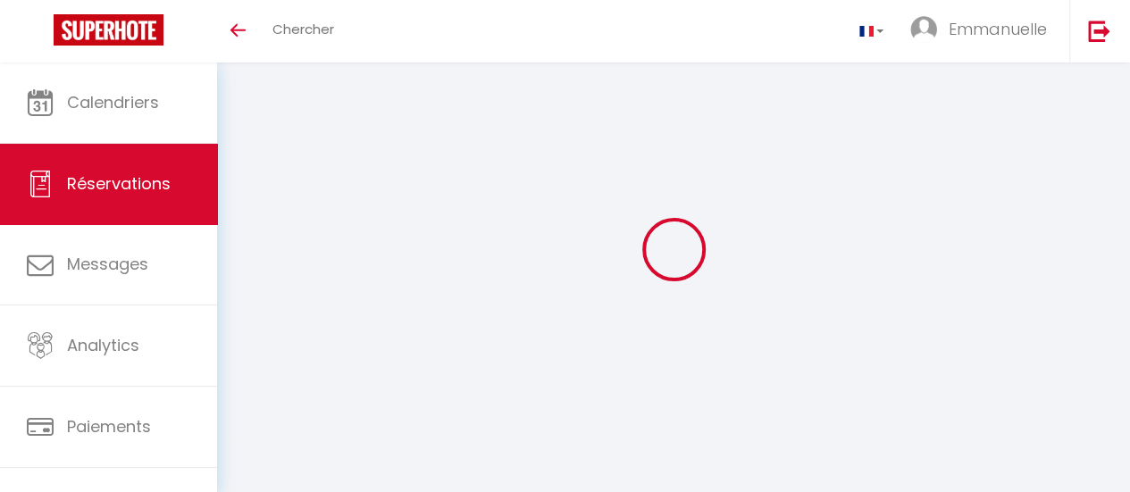
select select
checkbox input "false"
select select
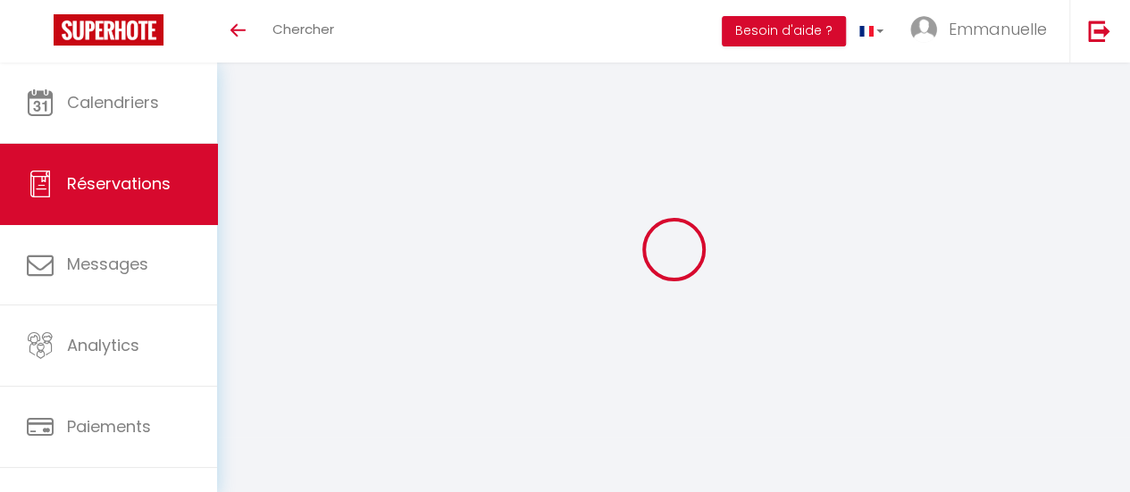
type input "Corentin"
type input "BOUCHERAT"
type input "Boucherat.corentin@gmail.com"
type input "0642182637"
type input "10400"
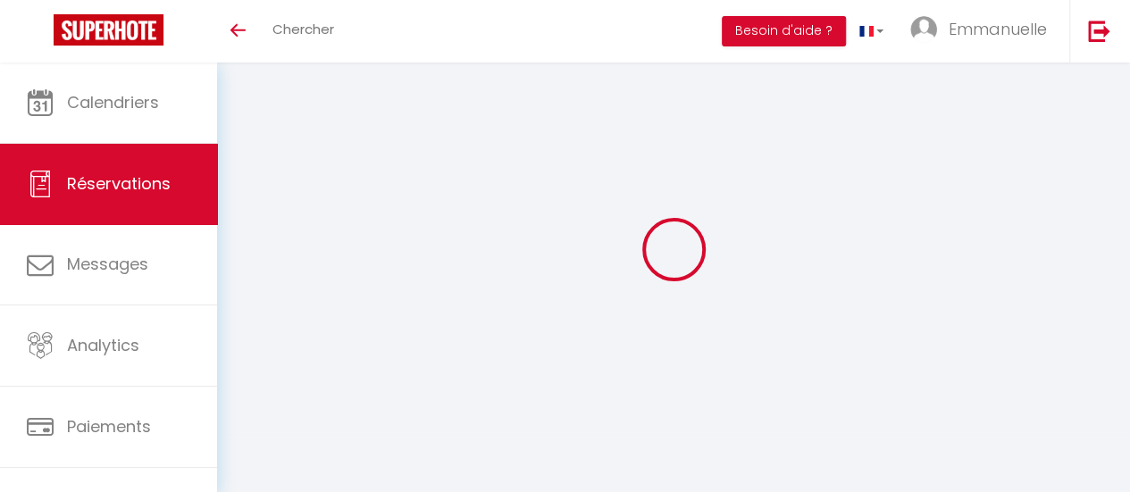
type input "19 rue des ouches"
type input "Avant les marcilly"
select select "FR"
select select "2272"
select select "1"
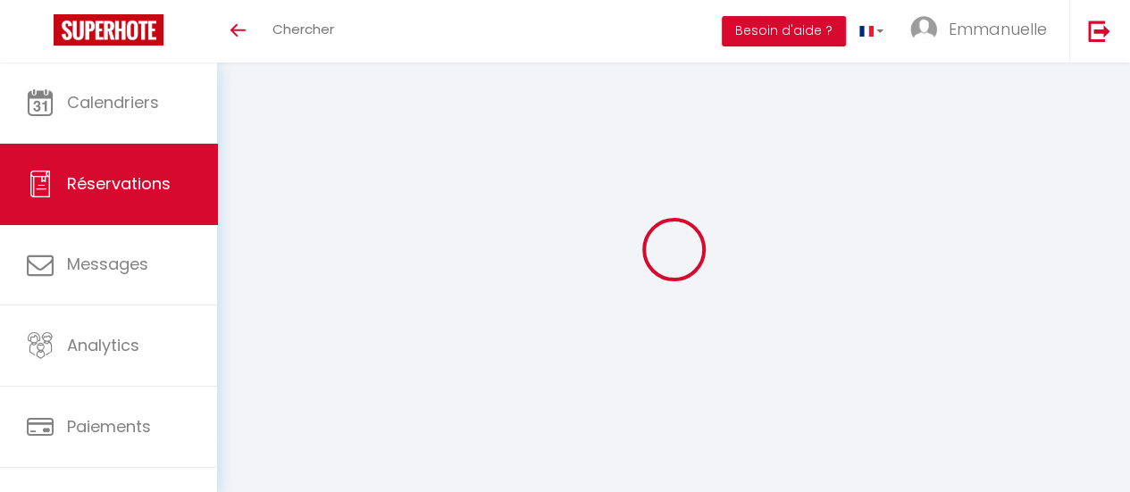
type input "Mer 29 Octobre 2025"
select select
type input "Ven 31 Octobre 2025"
select select
type input "6"
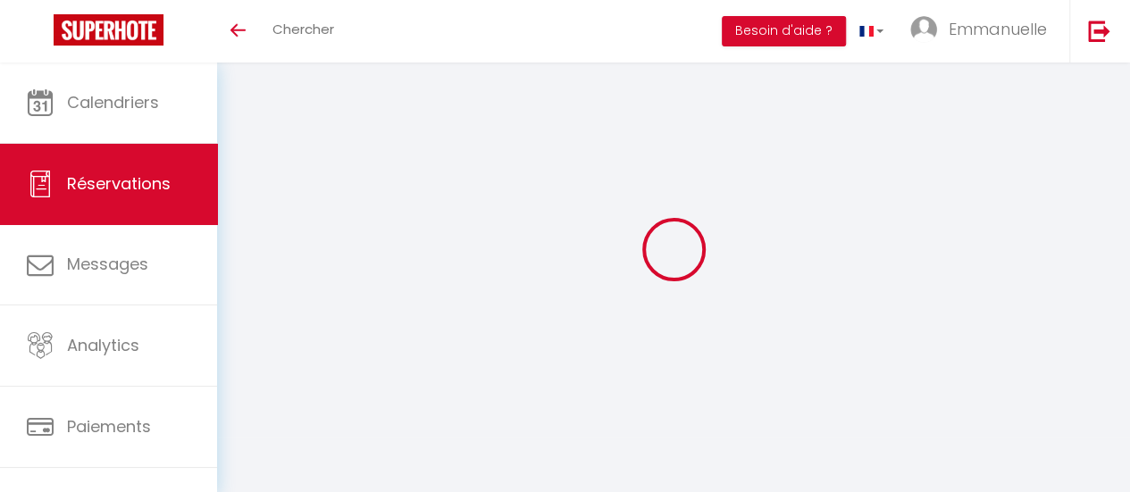
type input "2"
select select "12"
select select
type input "440"
checkbox input "false"
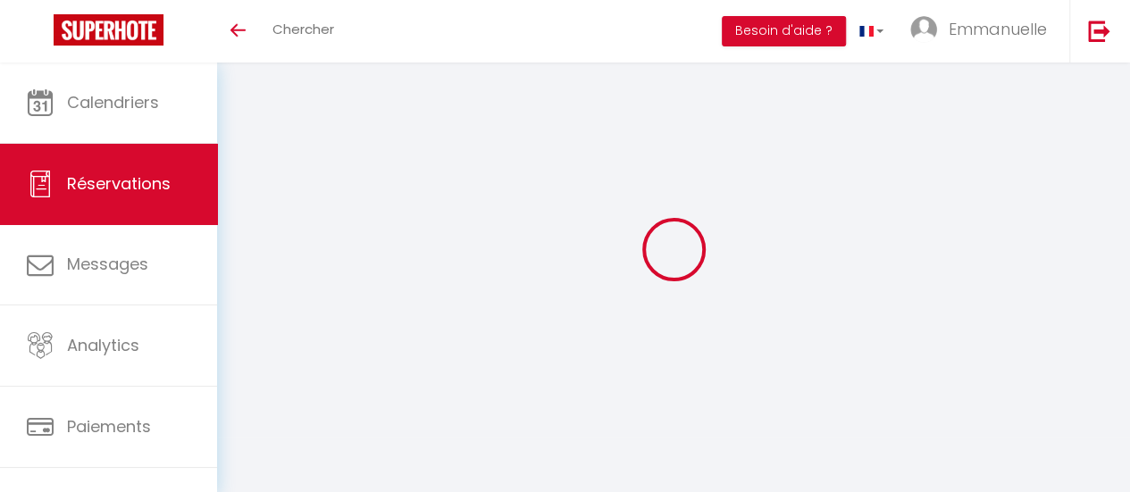
type input "0"
select select
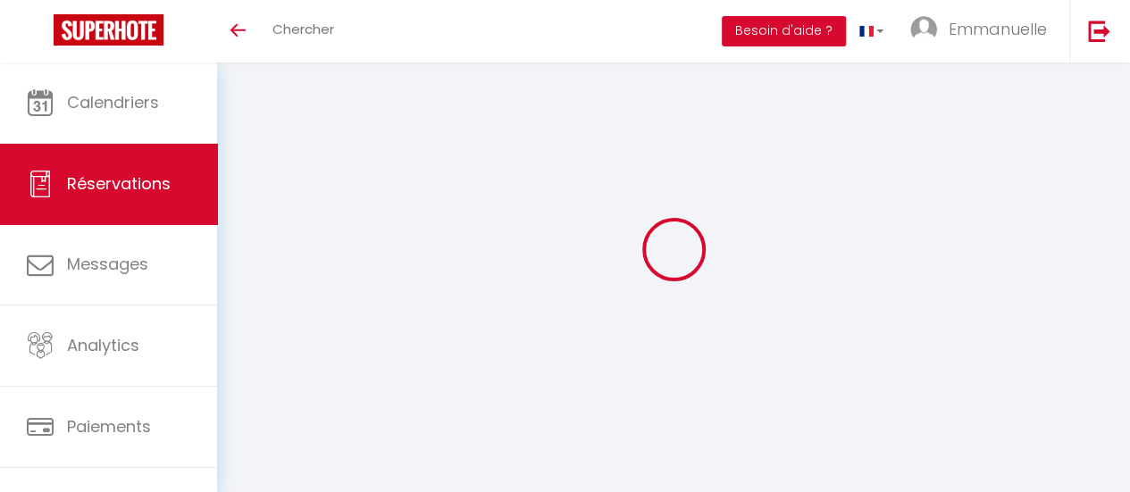
select select "14"
checkbox input "false"
select select
checkbox input "false"
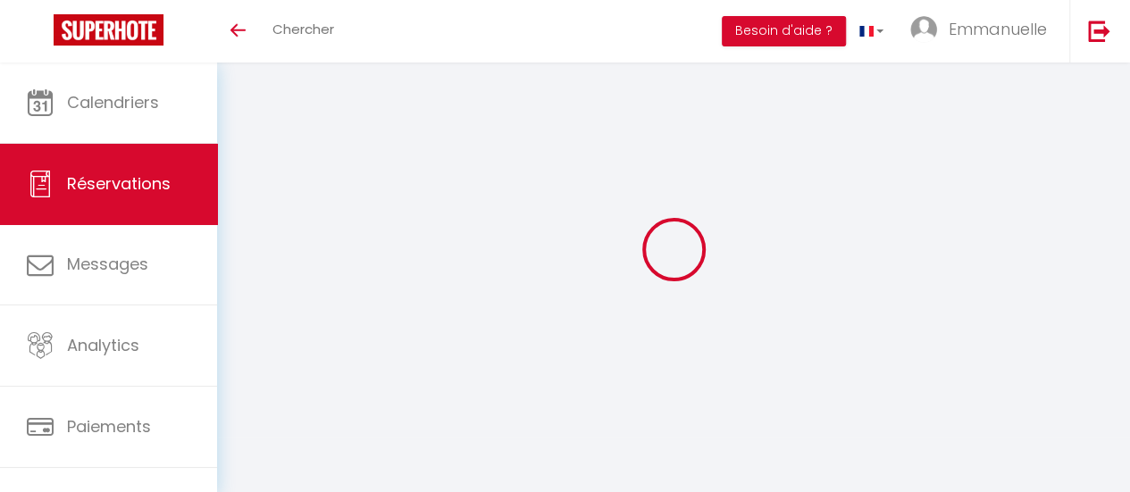
select select
checkbox input "false"
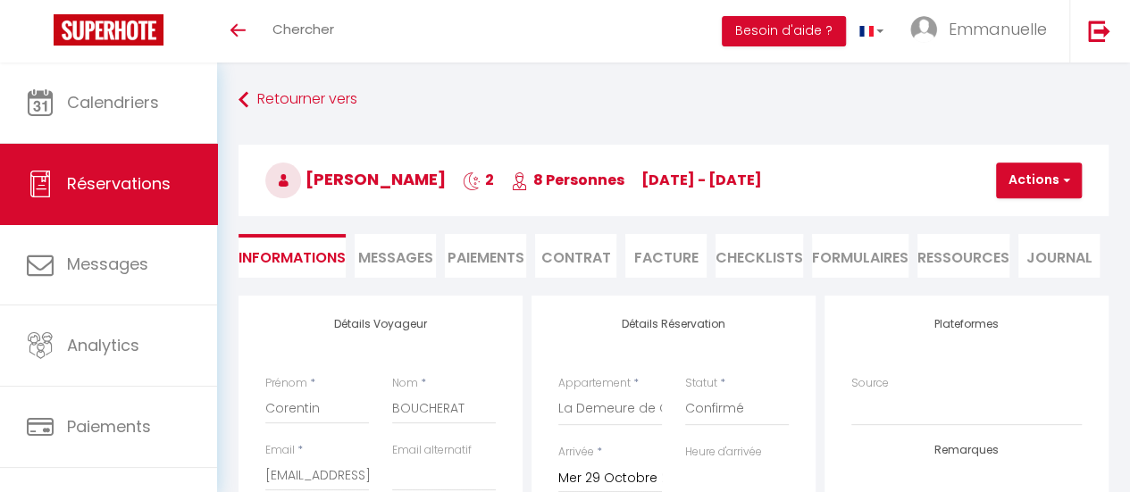
select select
checkbox input "false"
type input "120"
type input "18"
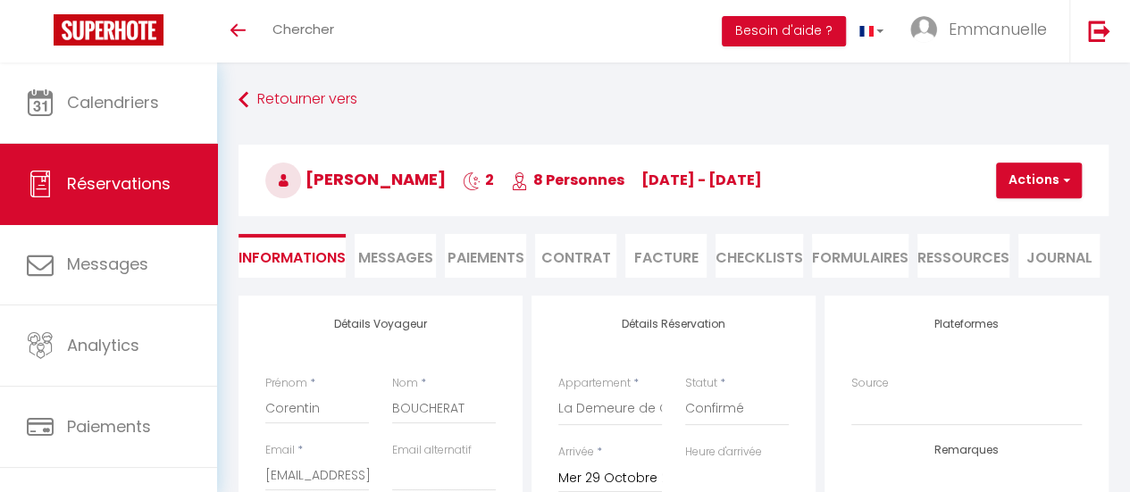
select select
checkbox input "false"
select select "16:00"
select select "11:00"
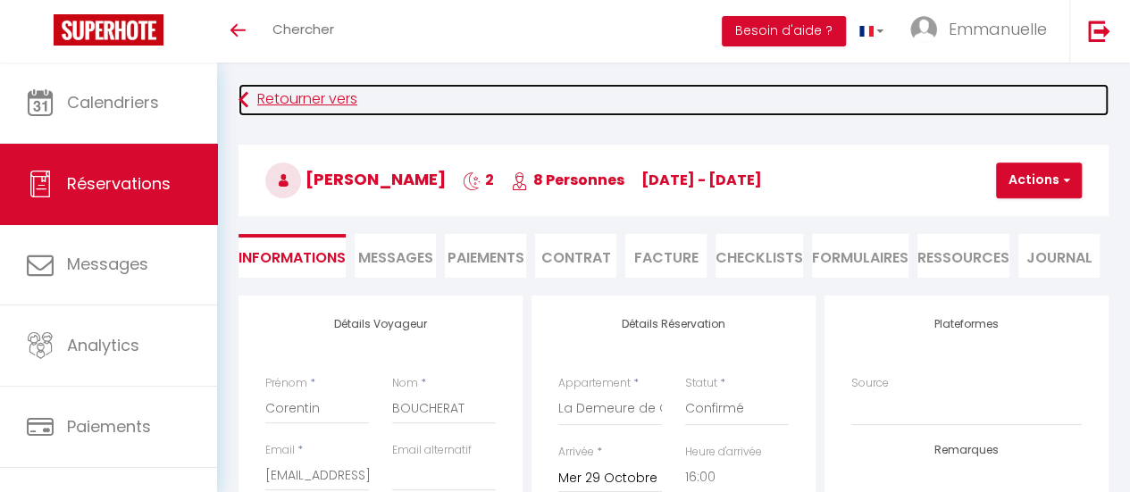
click at [272, 99] on link "Retourner vers" at bounding box center [674, 100] width 870 height 32
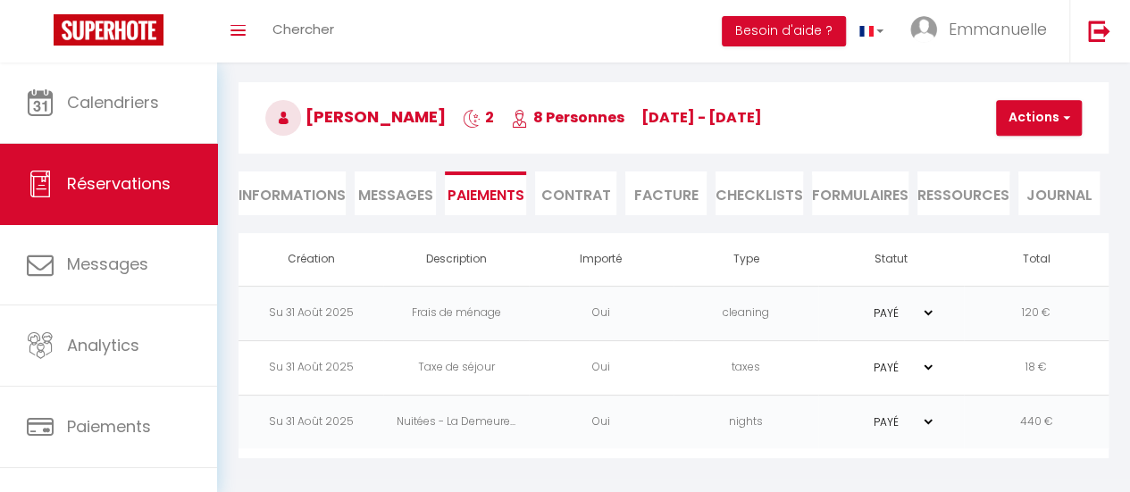
click at [288, 197] on li "Informations" at bounding box center [292, 194] width 107 height 44
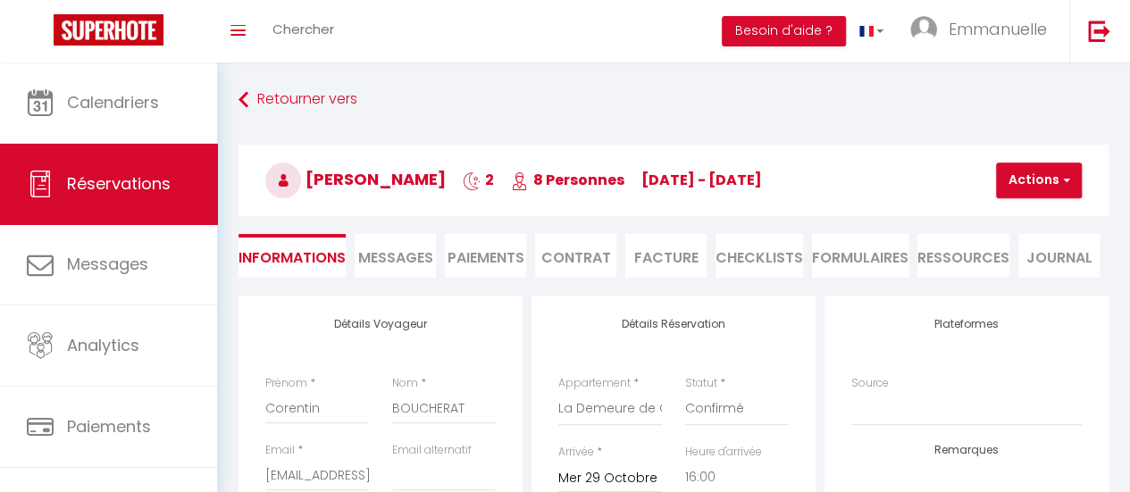
click at [575, 259] on li "Contrat" at bounding box center [575, 256] width 81 height 44
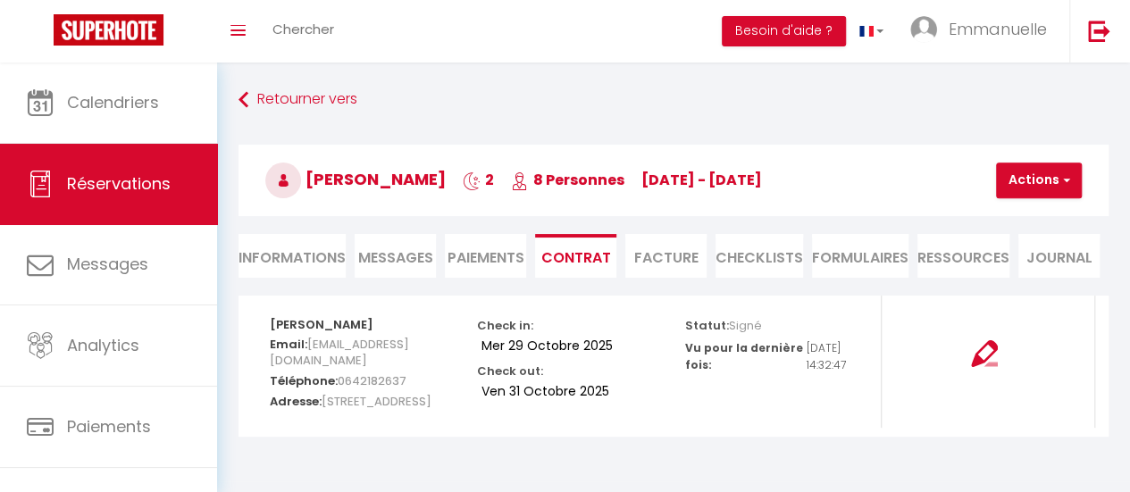
click at [495, 254] on li "Paiements" at bounding box center [485, 256] width 81 height 44
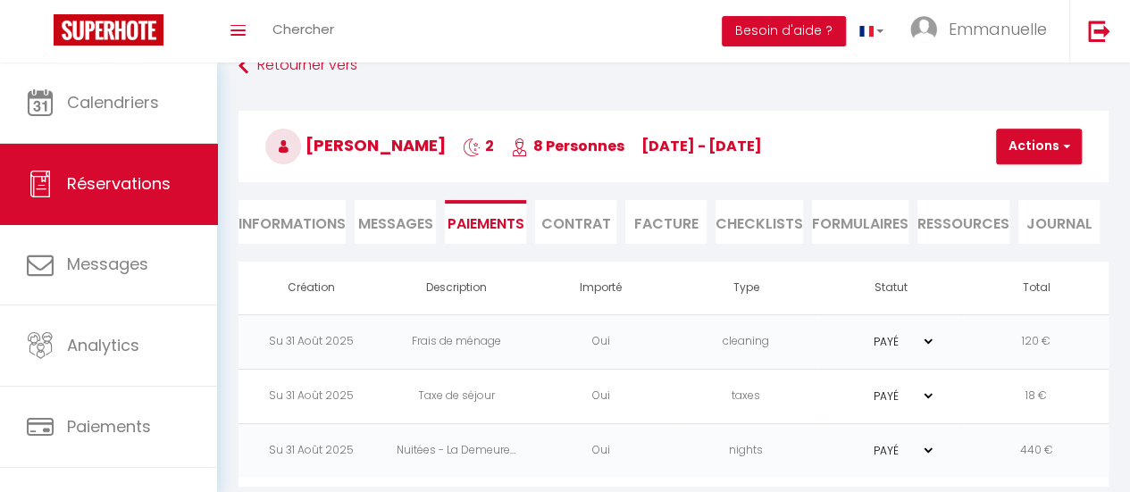
scroll to position [63, 0]
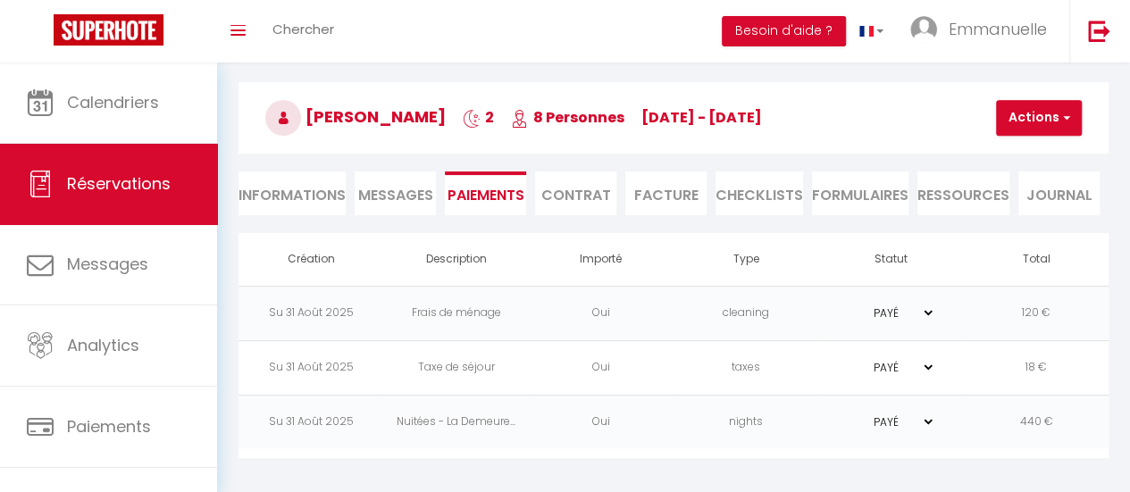
click at [310, 197] on li "Informations" at bounding box center [292, 194] width 107 height 44
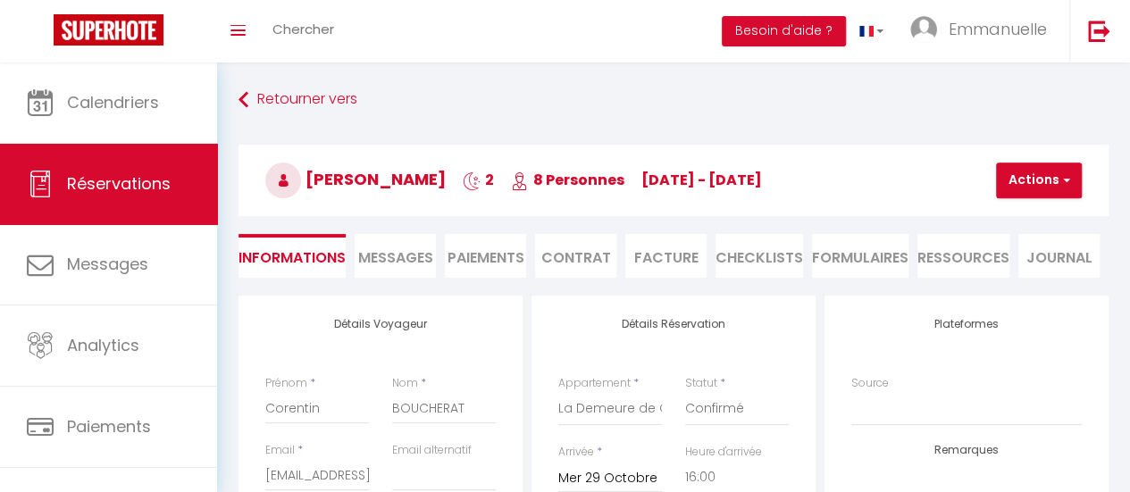
click at [510, 253] on li "Paiements" at bounding box center [485, 256] width 81 height 44
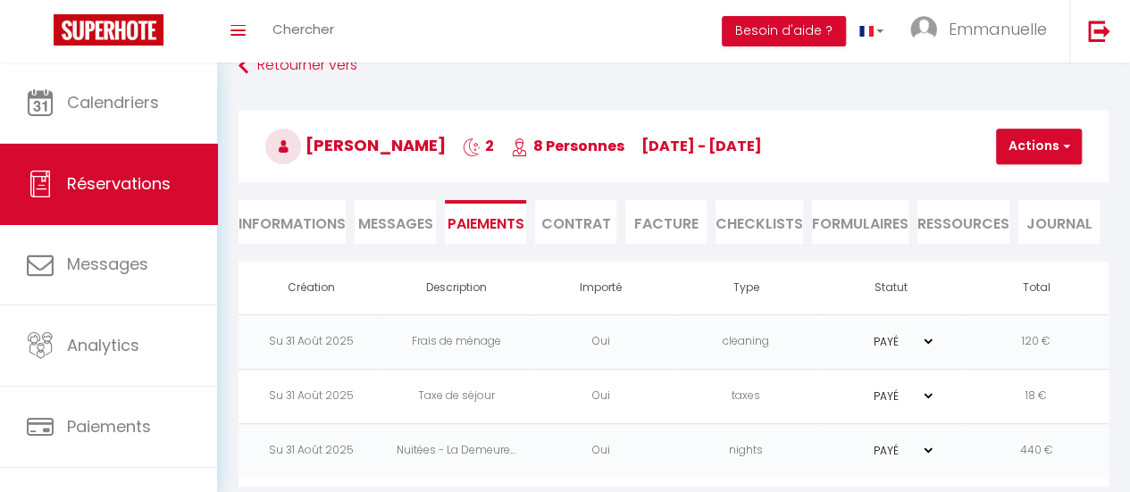
scroll to position [63, 0]
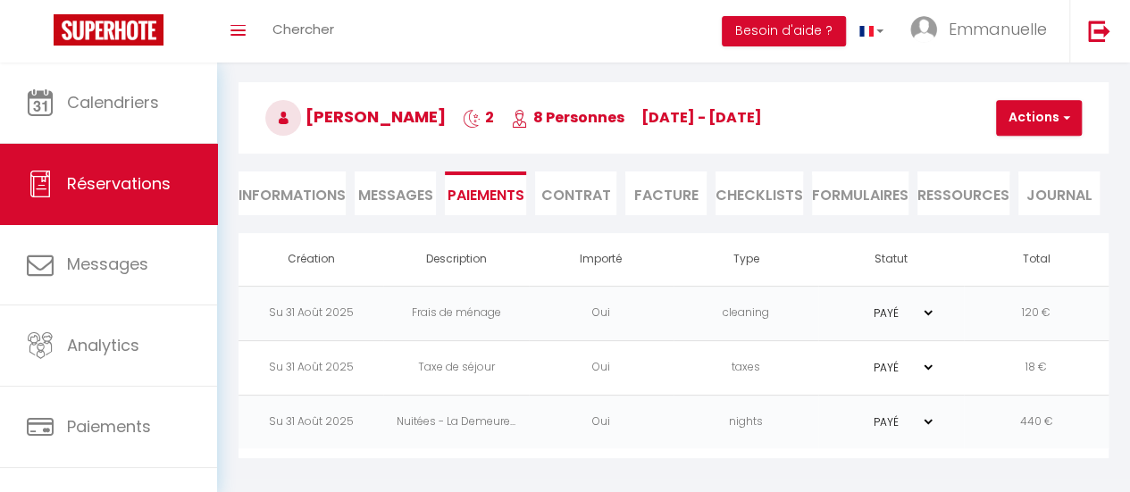
click at [902, 414] on select "PAYÉ EN ATTENTE" at bounding box center [890, 422] width 89 height 17
click at [945, 97] on h3 "Corentin BOUCHERAT 2 8 Personnes We 29 Oct - Fr 31 Oct" at bounding box center [674, 117] width 870 height 71
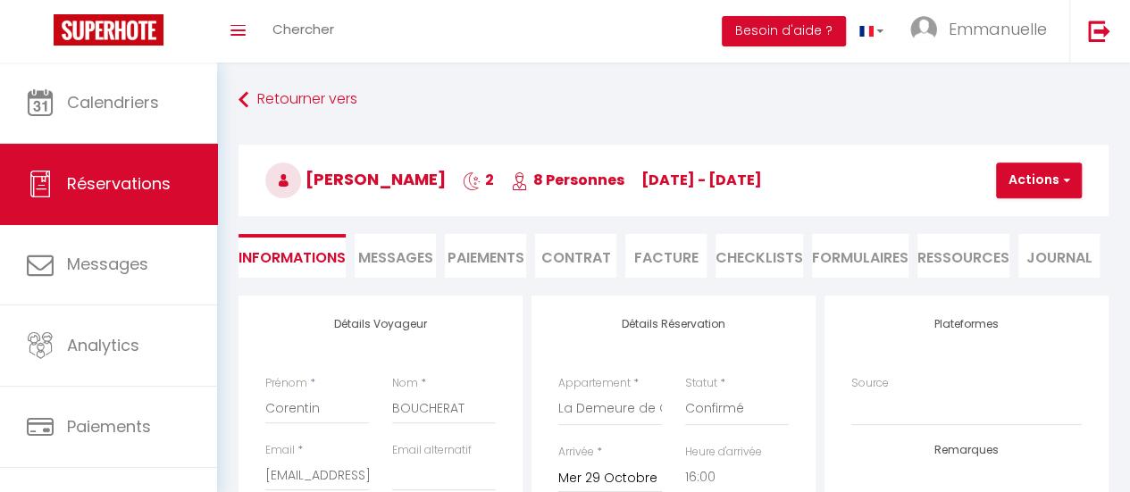
click at [661, 253] on li "Facture" at bounding box center [665, 256] width 81 height 44
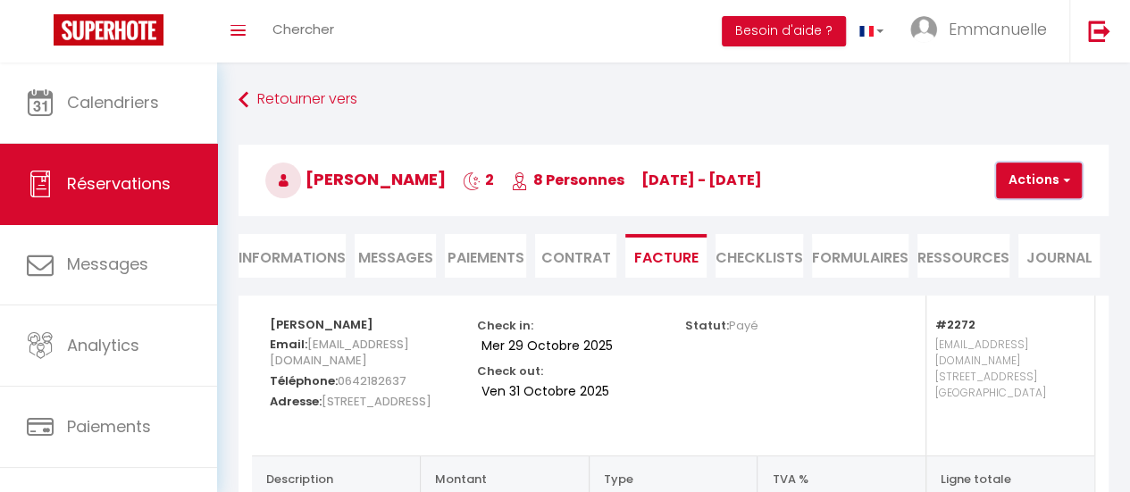
click at [1069, 180] on span "button" at bounding box center [1064, 180] width 11 height 16
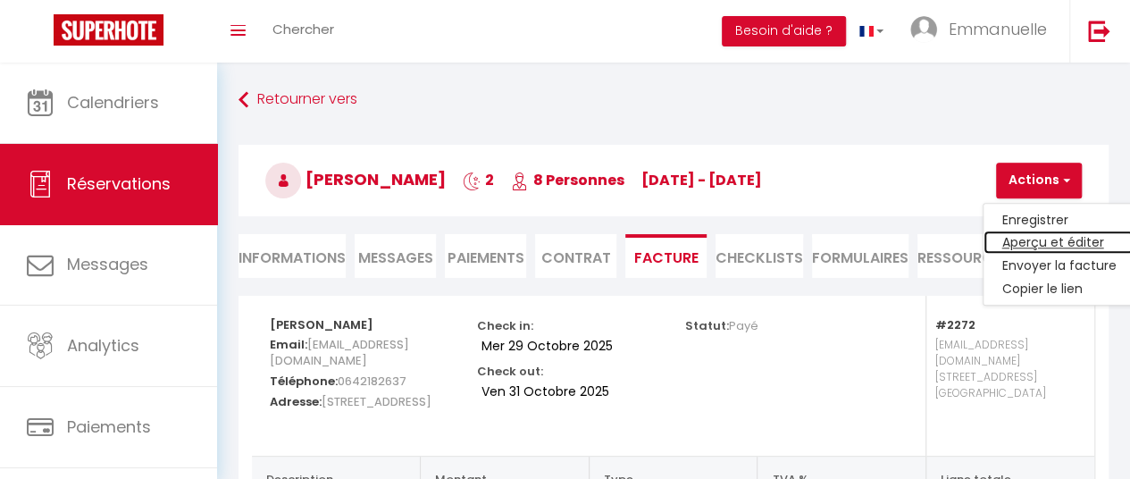
click at [1063, 239] on link "Aperçu et éditer" at bounding box center [1059, 242] width 150 height 23
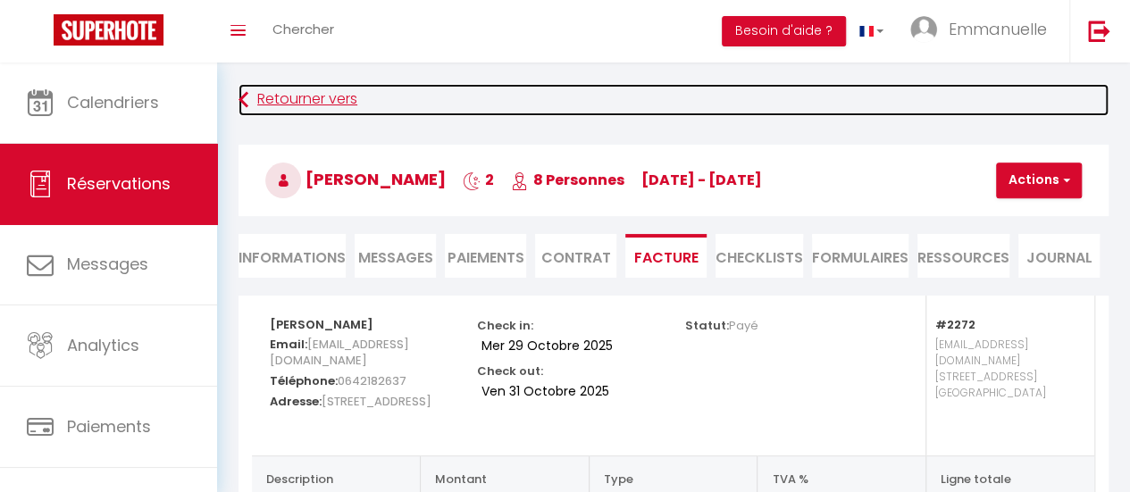
click at [289, 96] on link "Retourner vers" at bounding box center [674, 100] width 870 height 32
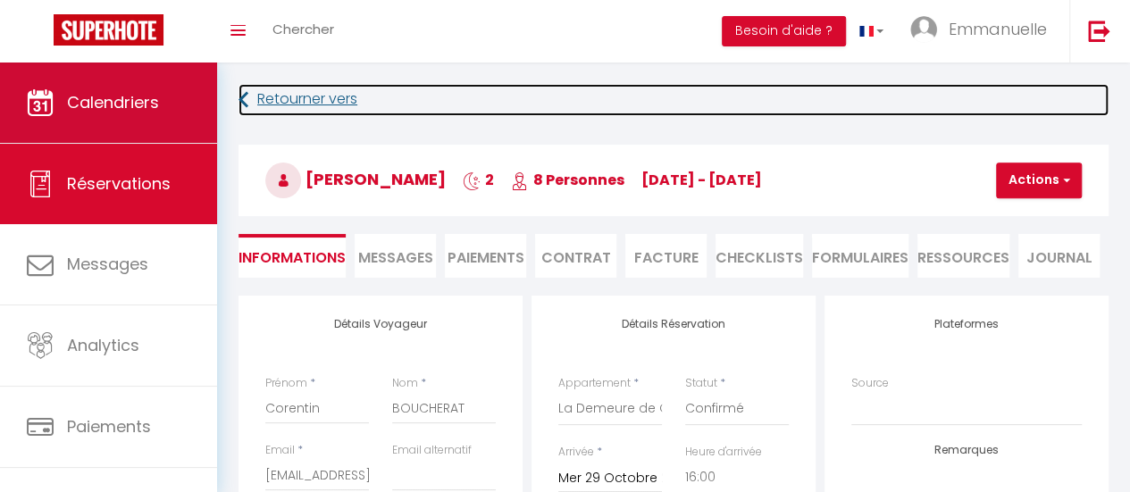
click at [134, 103] on span "Calendriers" at bounding box center [113, 102] width 92 height 22
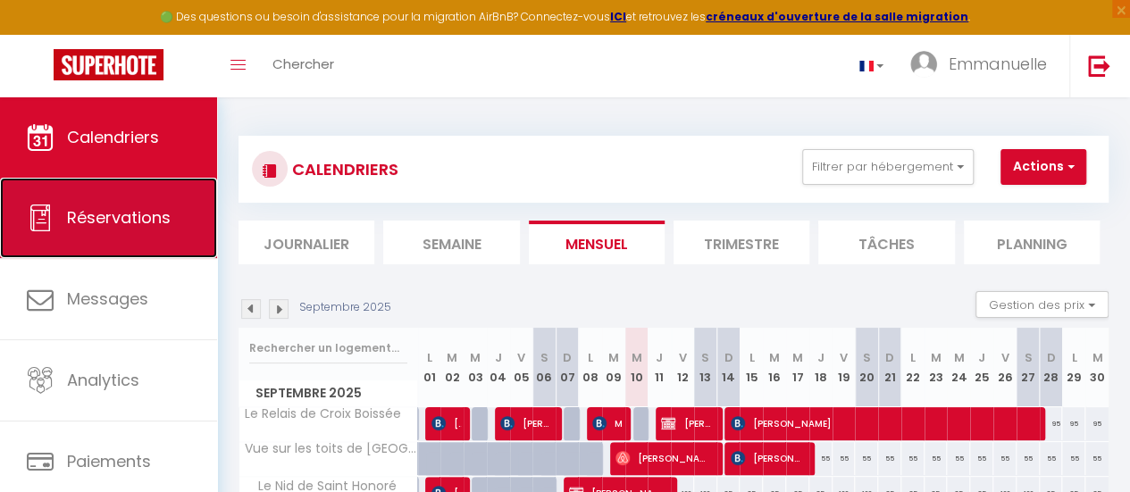
click at [142, 214] on span "Réservations" at bounding box center [119, 217] width 104 height 22
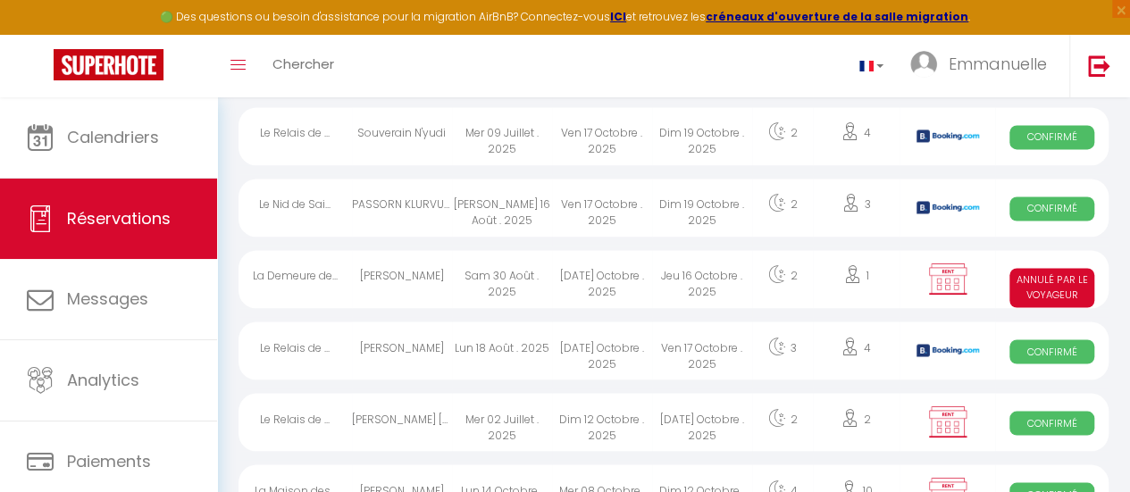
scroll to position [1429, 0]
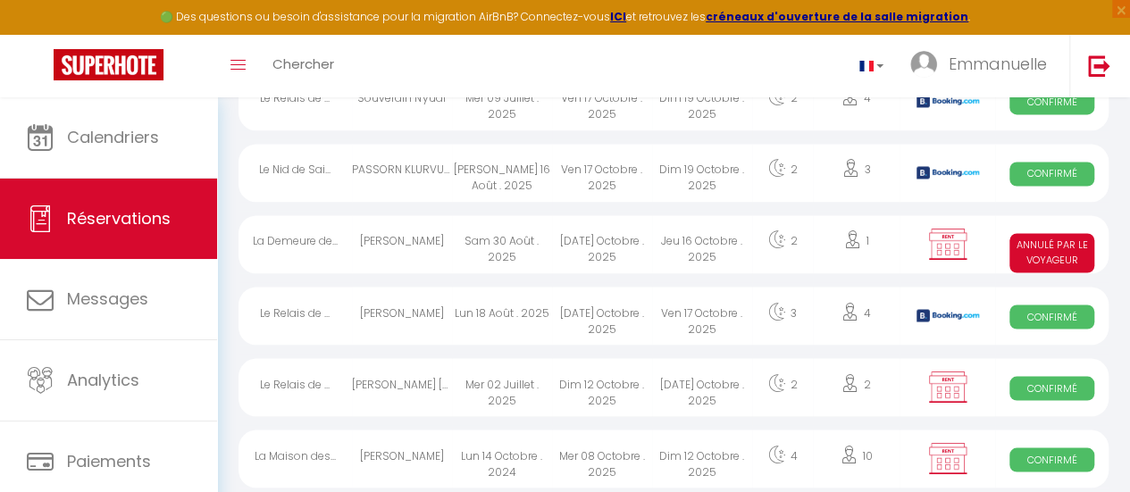
click at [702, 383] on div "Mar 14 Octobre . 2025" at bounding box center [702, 387] width 100 height 58
select select "OK"
select select "KO"
select select "0"
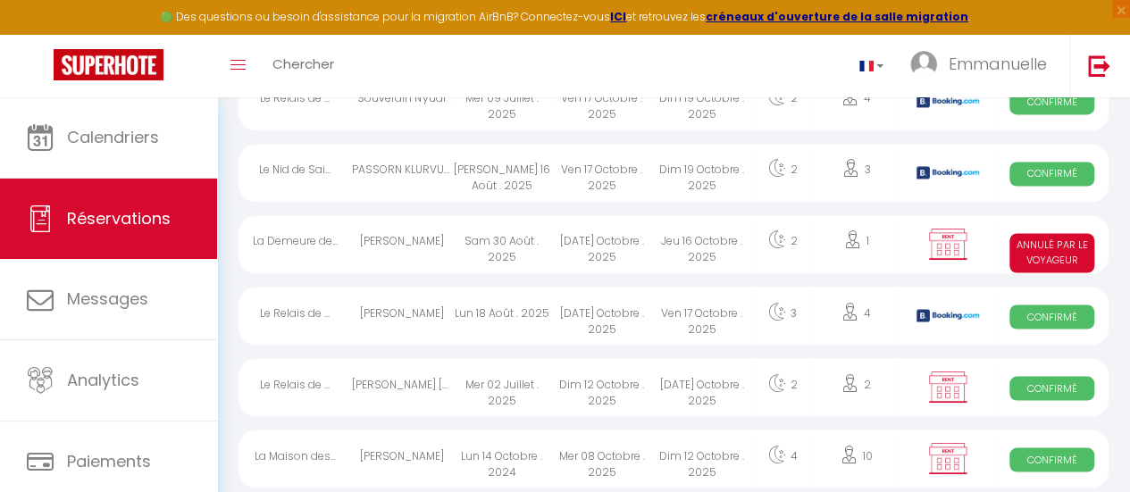
select select "1"
select select
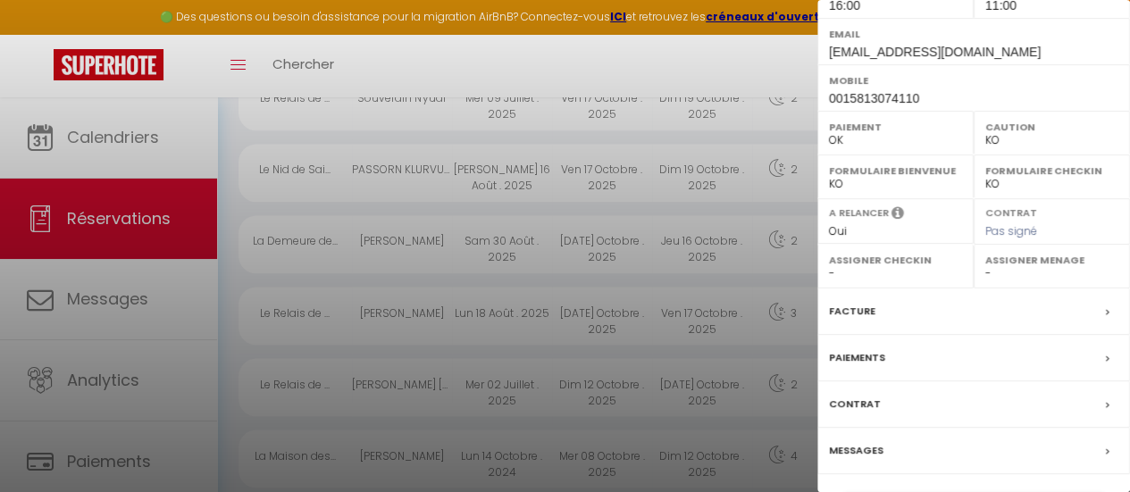
scroll to position [393, 0]
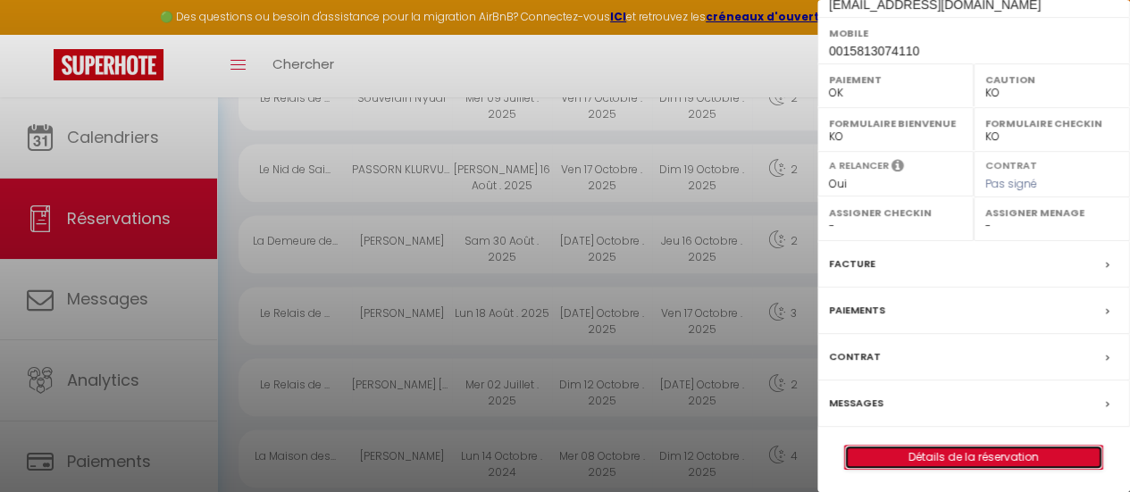
click at [935, 455] on link "Détails de la réservation" at bounding box center [973, 457] width 257 height 23
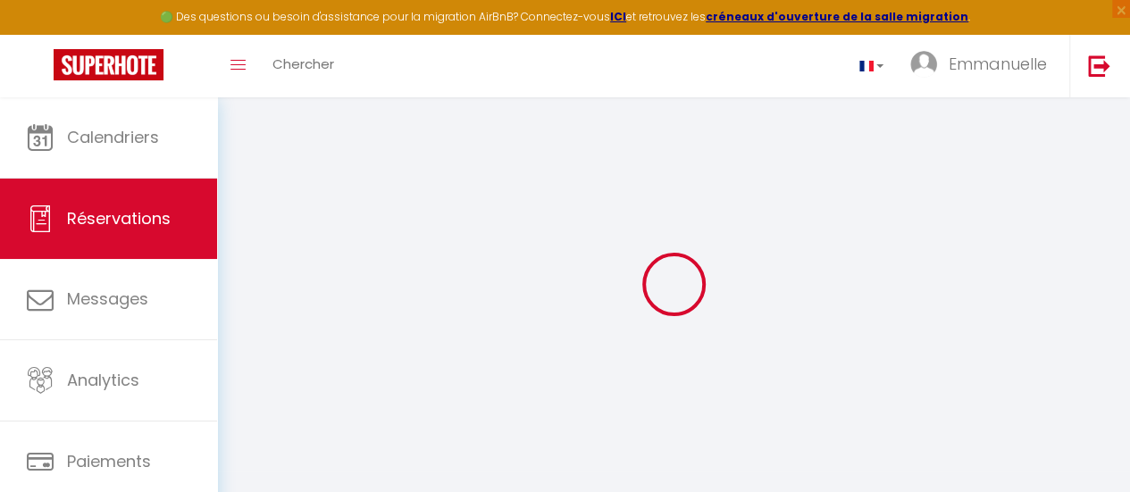
type input "Eric Lapointe"
type input "Andréa Coupal"
type input "wrongtwins@hotmail.com"
type input "0015813074110"
type input "QC J0L 1CO"
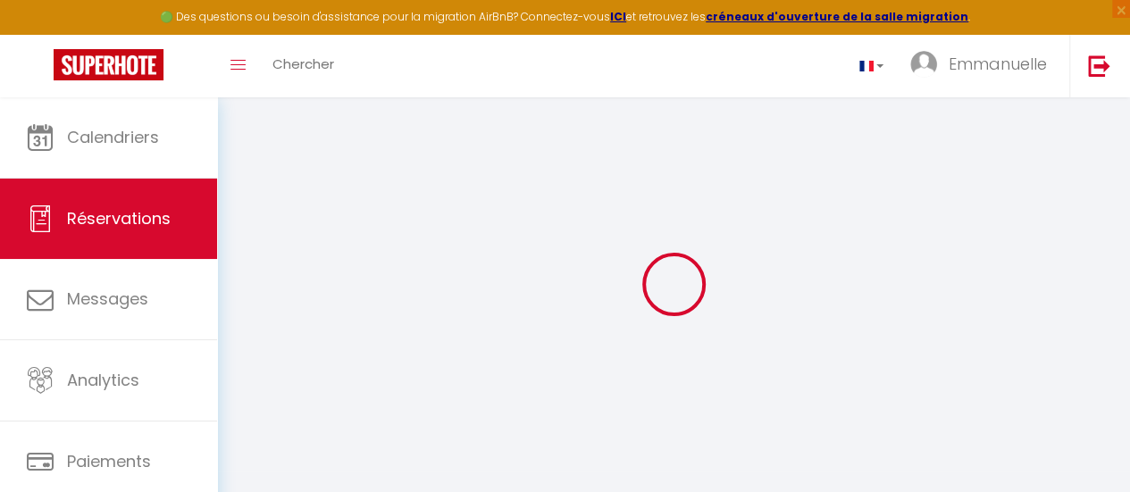
type input "4559 Olivier gloutnez"
type input "Contrecoeur"
select select "CA"
select select "17668"
select select "1"
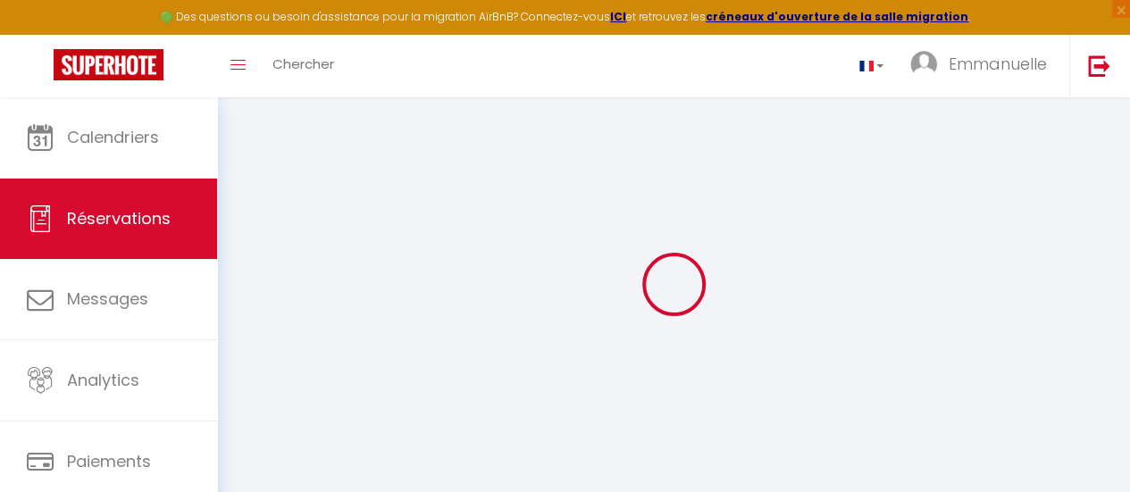
type input "Dim 12 Octobre 2025"
select select
type input "Mar 14 Octobre 2025"
select select
type input "2"
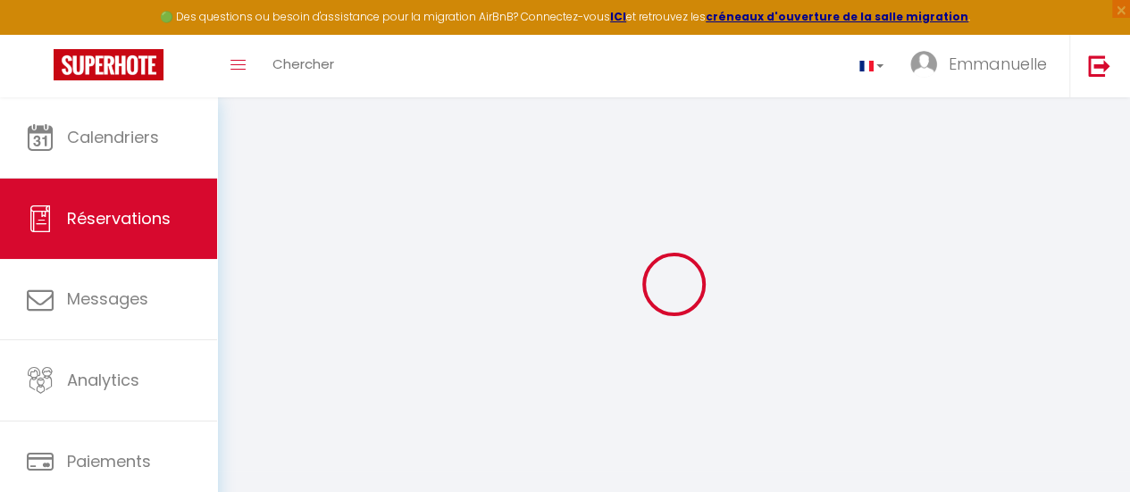
select select "12"
select select
type input "190"
checkbox input "false"
type input "0"
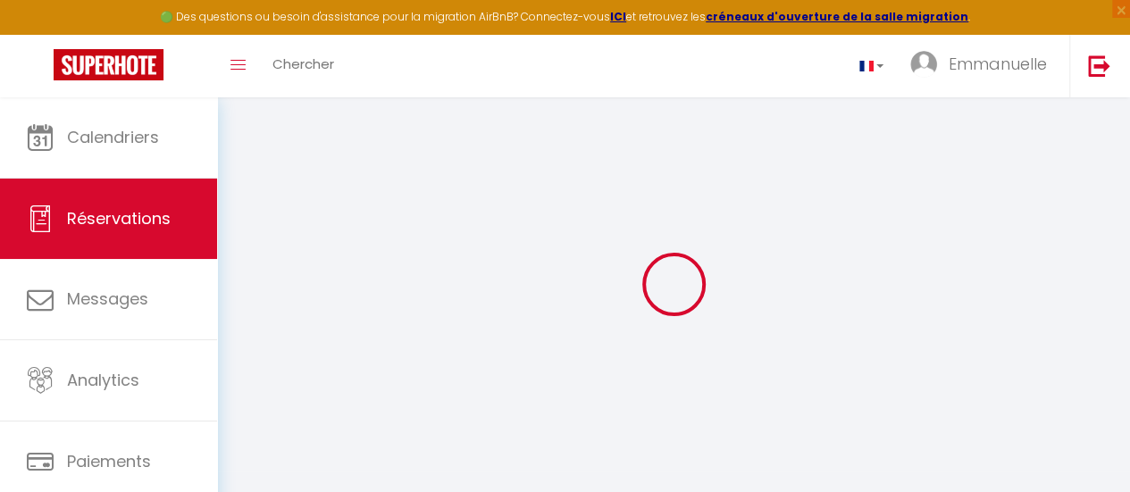
type input "0"
select select
select select "14"
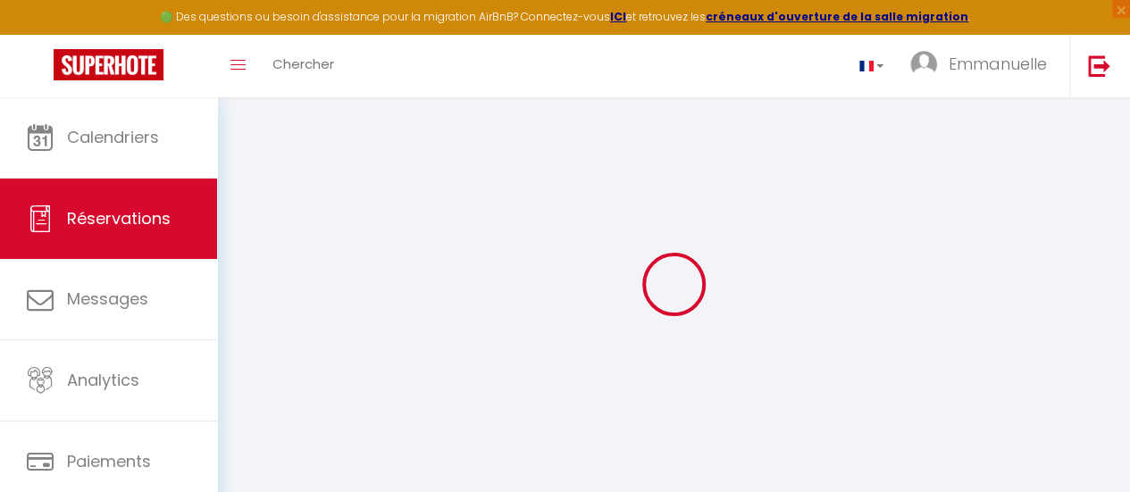
checkbox input "false"
select select
checkbox input "false"
select select
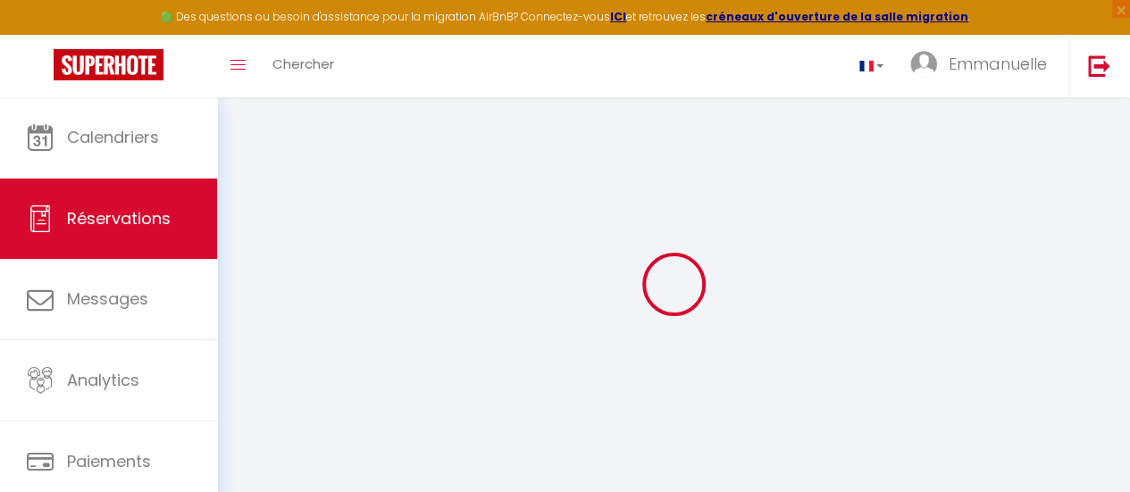
select select
checkbox input "false"
select select
checkbox input "false"
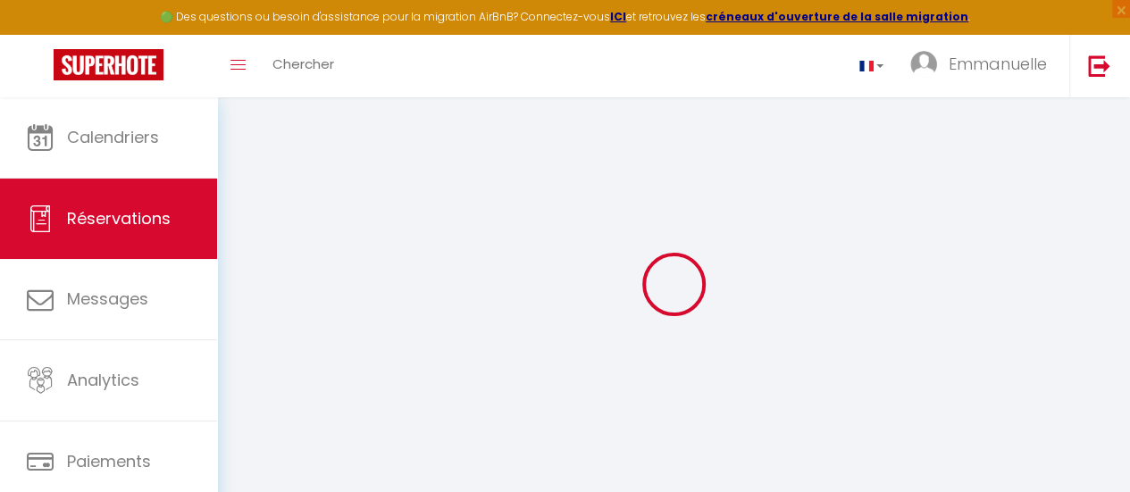
type input "55"
type input "3.6"
select select
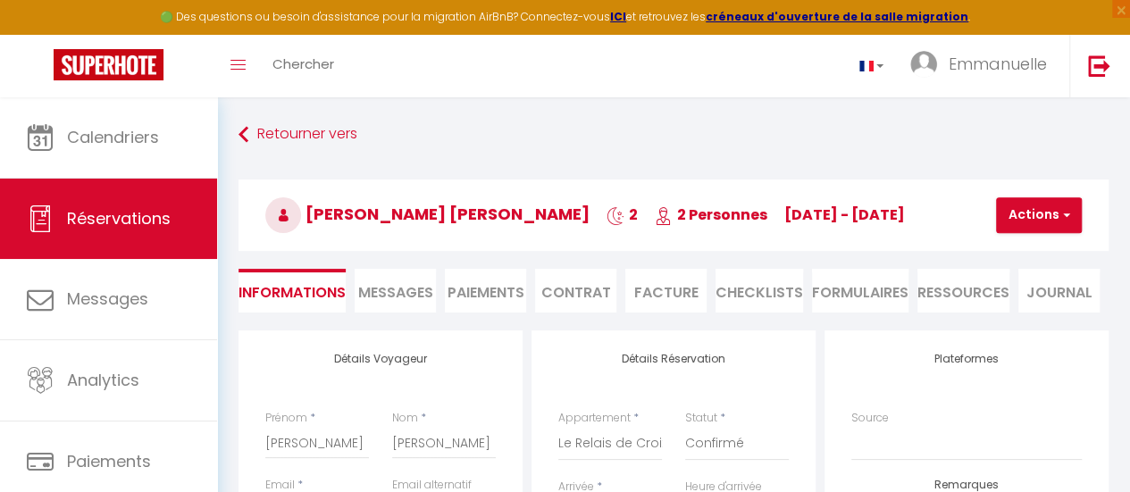
checkbox input "false"
select select "16:00"
select select "11:00"
click at [493, 283] on li "Paiements" at bounding box center [485, 291] width 81 height 44
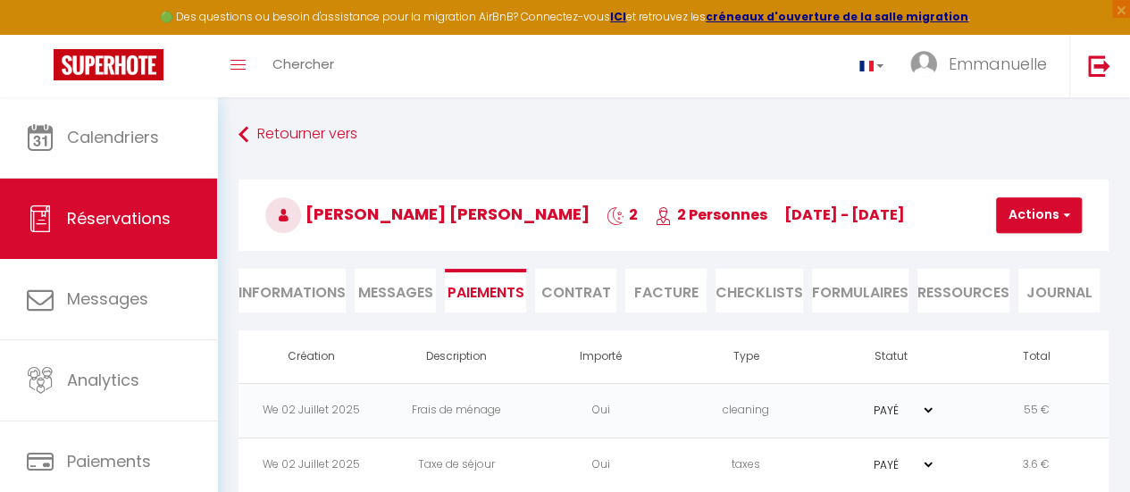
click at [1066, 287] on li "Journal" at bounding box center [1058, 291] width 81 height 44
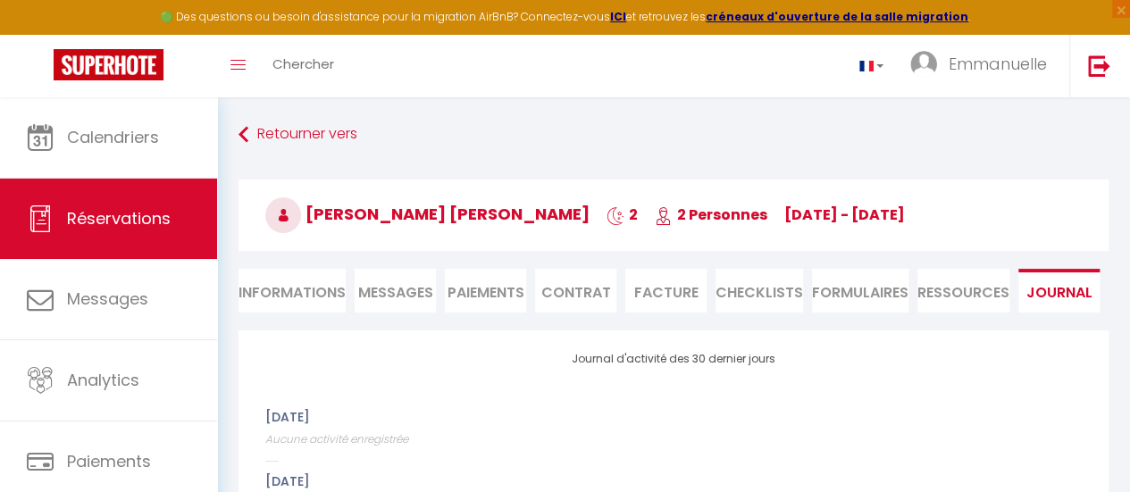
click at [493, 286] on li "Paiements" at bounding box center [485, 291] width 81 height 44
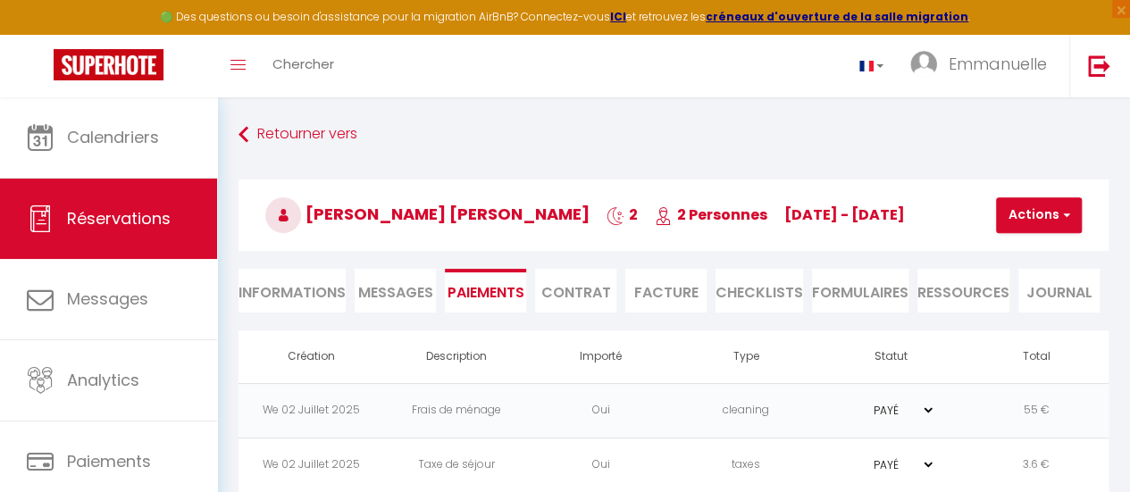
click at [300, 291] on li "Informations" at bounding box center [292, 291] width 107 height 44
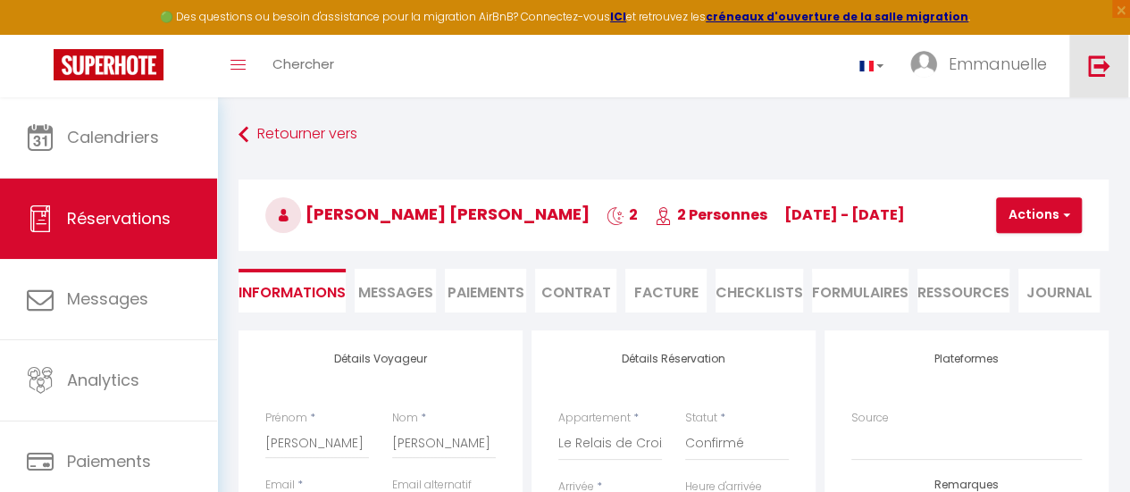
click at [1104, 58] on img at bounding box center [1099, 65] width 22 height 22
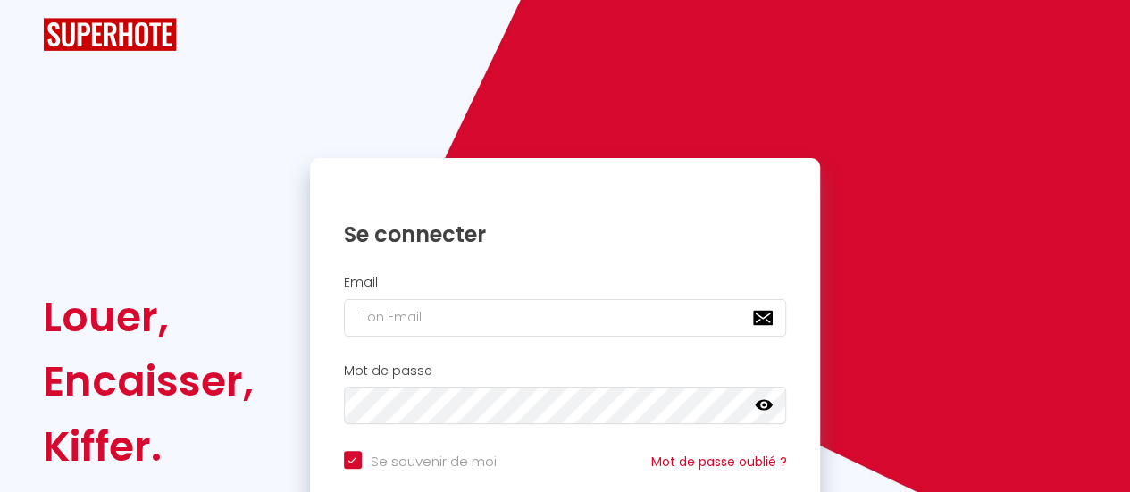
checkbox input "true"
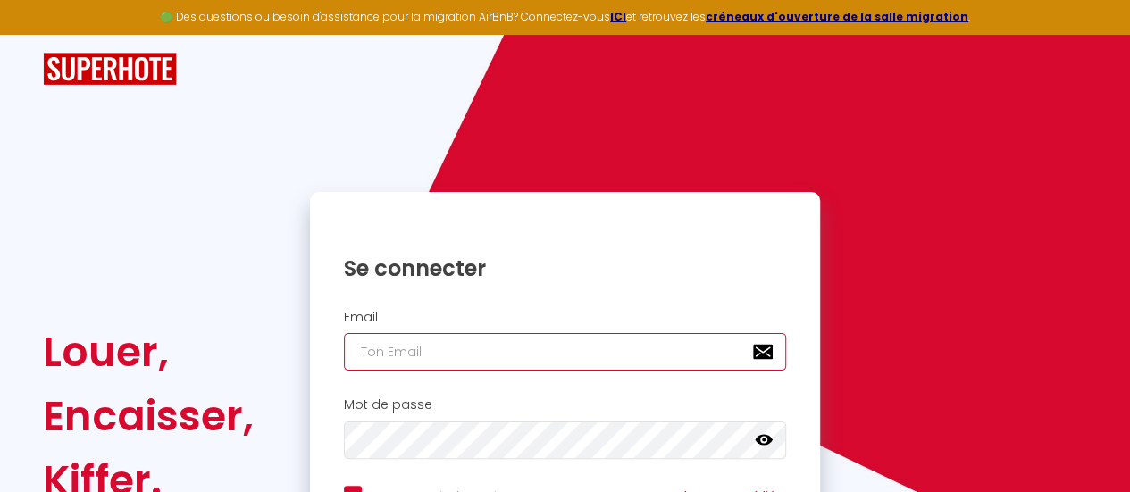
type input "[EMAIL_ADDRESS][DOMAIN_NAME]"
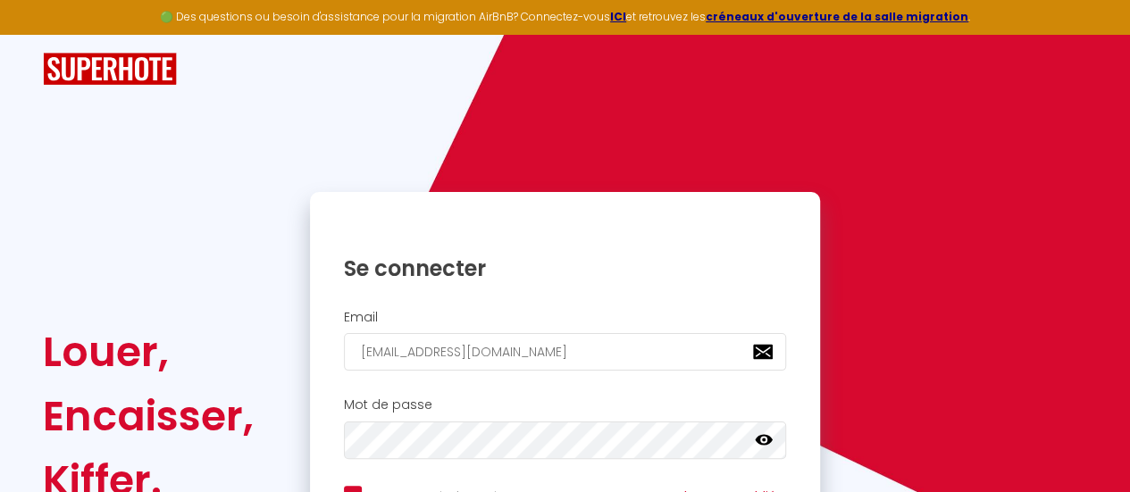
checkbox input "true"
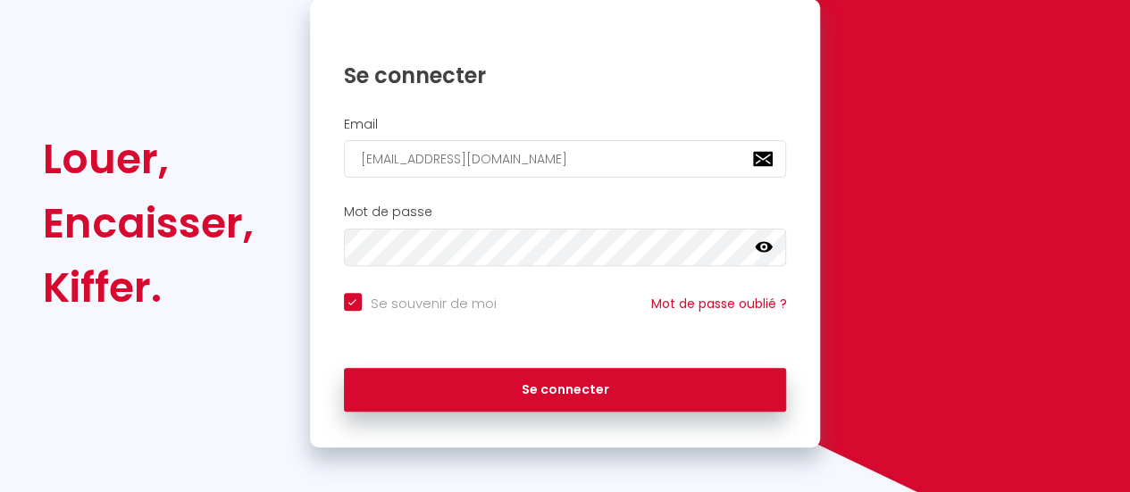
scroll to position [200, 0]
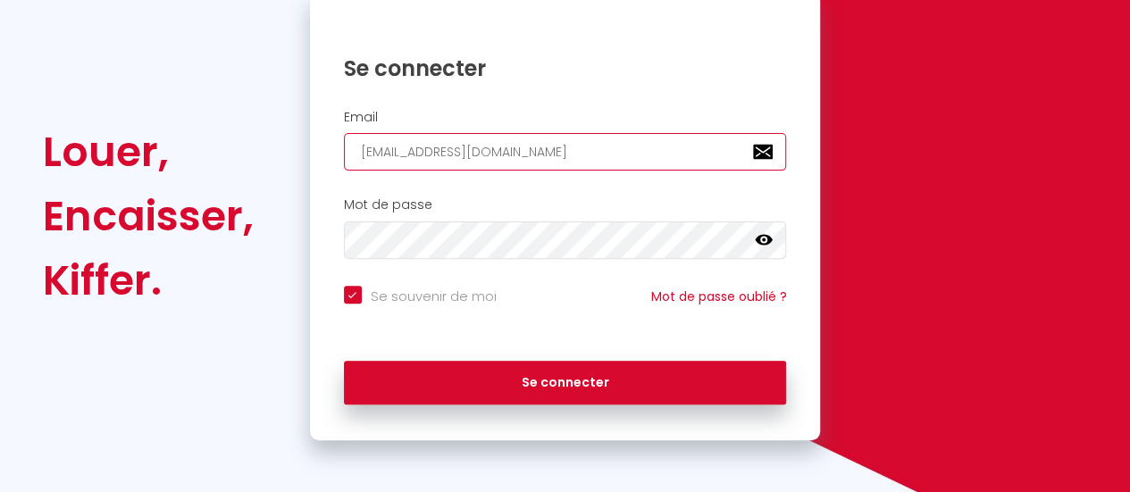
click at [570, 158] on input "[EMAIL_ADDRESS][DOMAIN_NAME]" at bounding box center [565, 152] width 443 height 38
type input "chartier.e@neuf.fr"
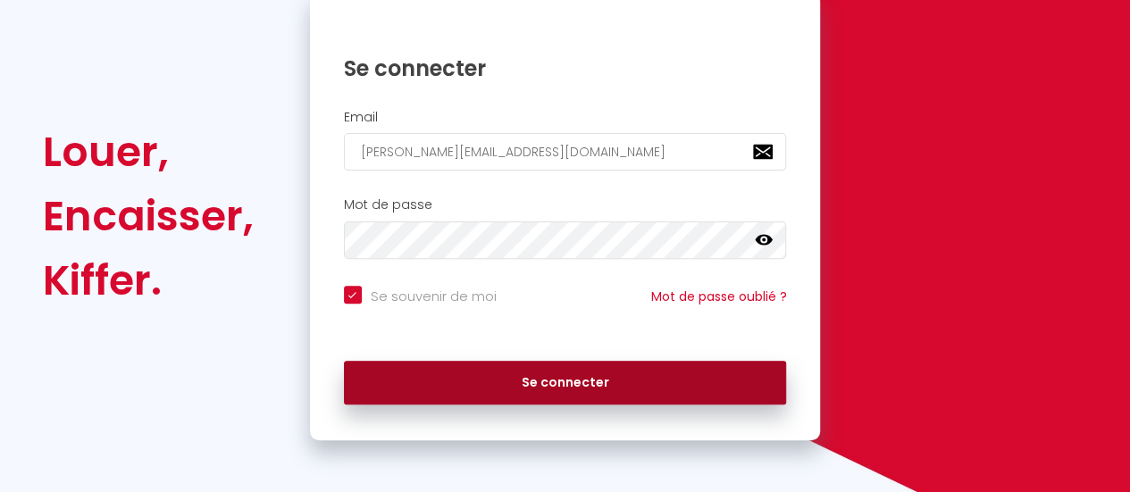
click at [557, 382] on button "Se connecter" at bounding box center [565, 383] width 443 height 45
checkbox input "true"
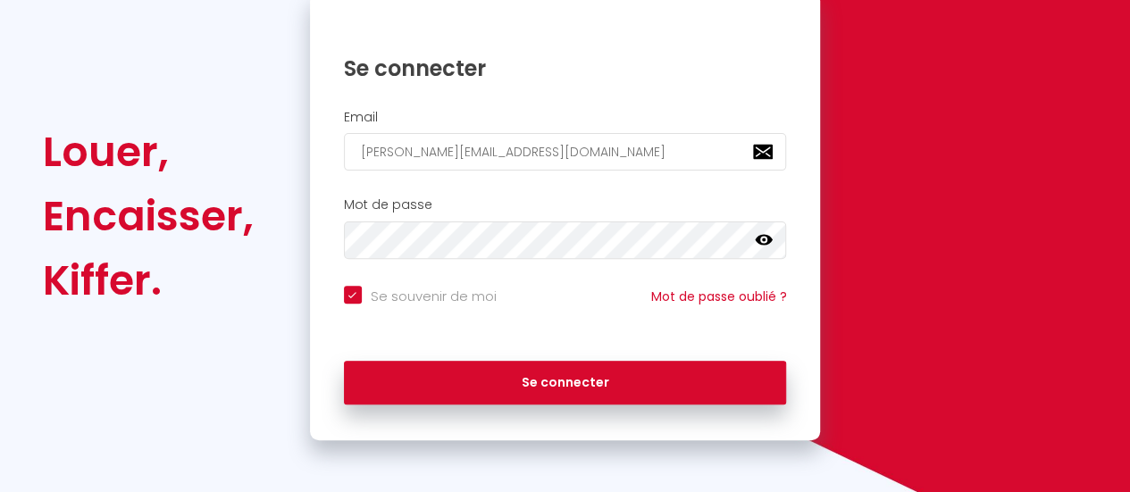
scroll to position [222, 0]
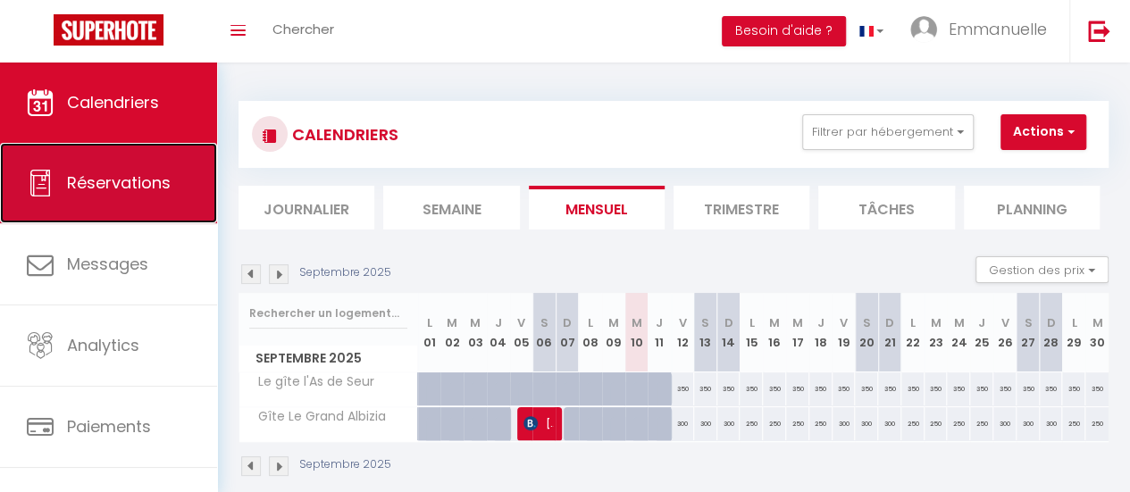
click at [139, 180] on span "Réservations" at bounding box center [119, 183] width 104 height 22
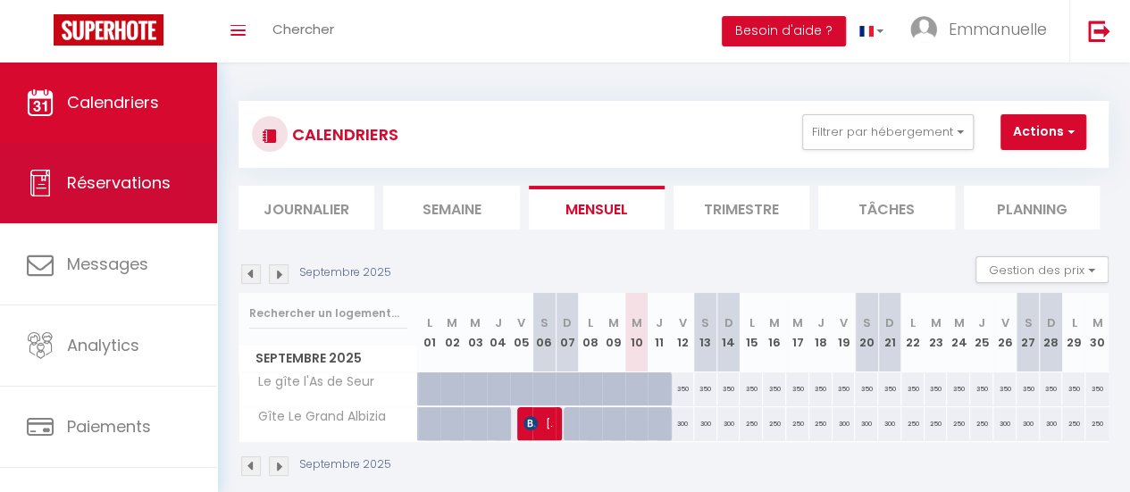
select select "not_cancelled"
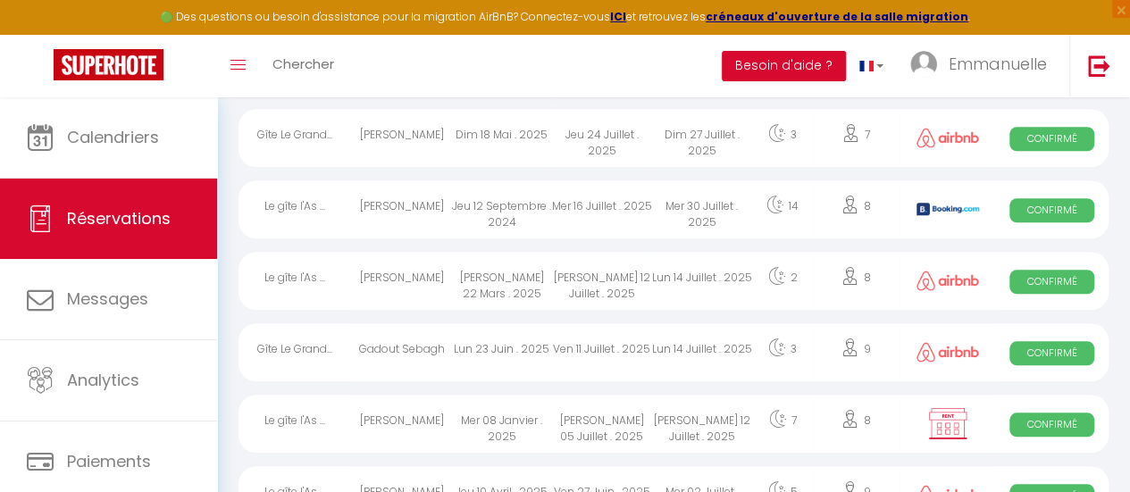
scroll to position [715, 0]
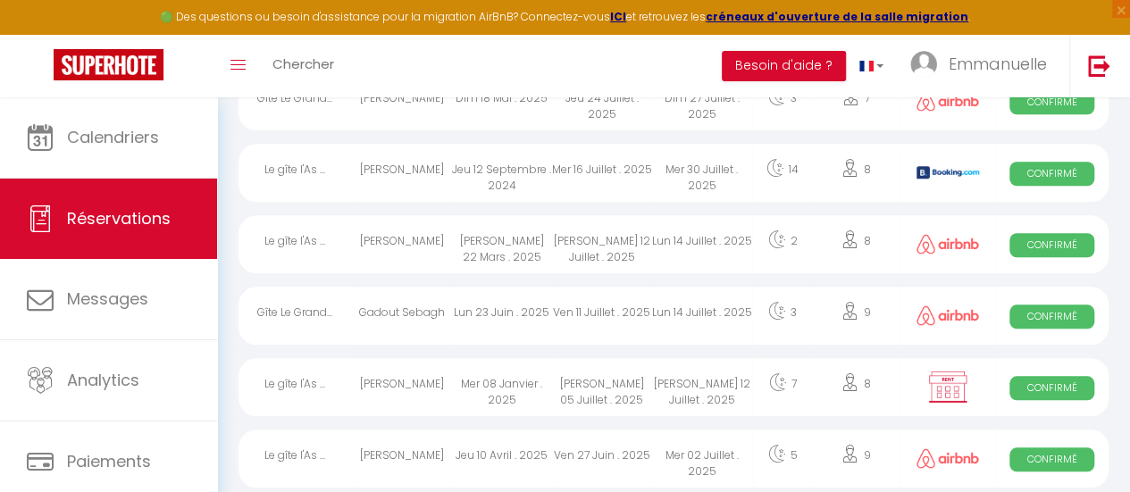
click at [616, 383] on div "Sam 05 Juillet . 2025" at bounding box center [602, 387] width 100 height 58
select select "OK"
select select "KO"
select select "0"
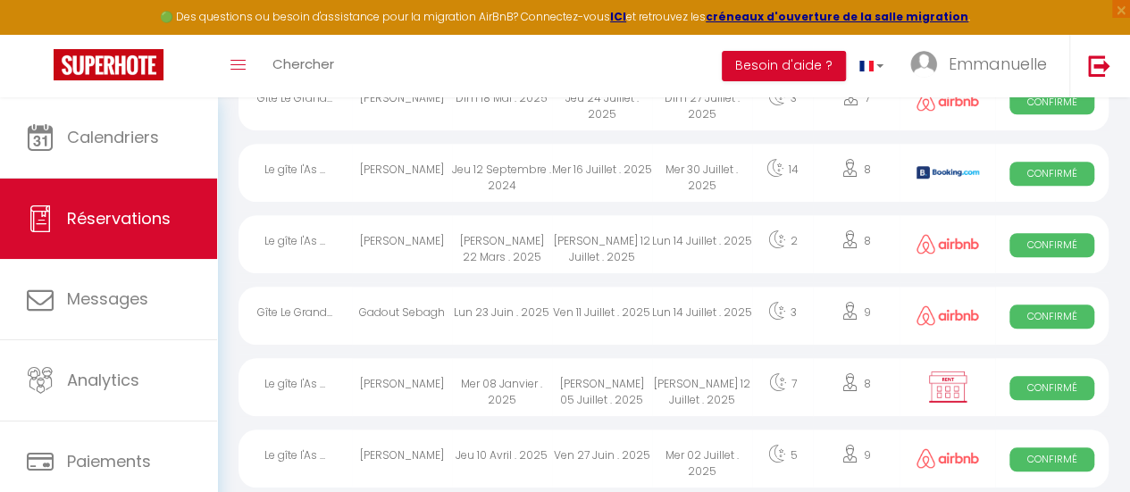
select select "1"
select select
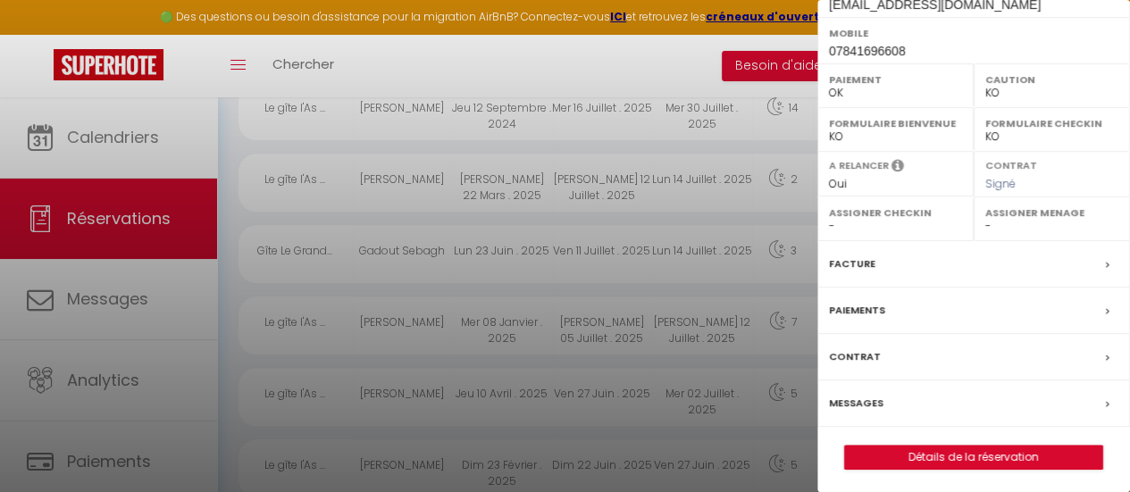
scroll to position [804, 0]
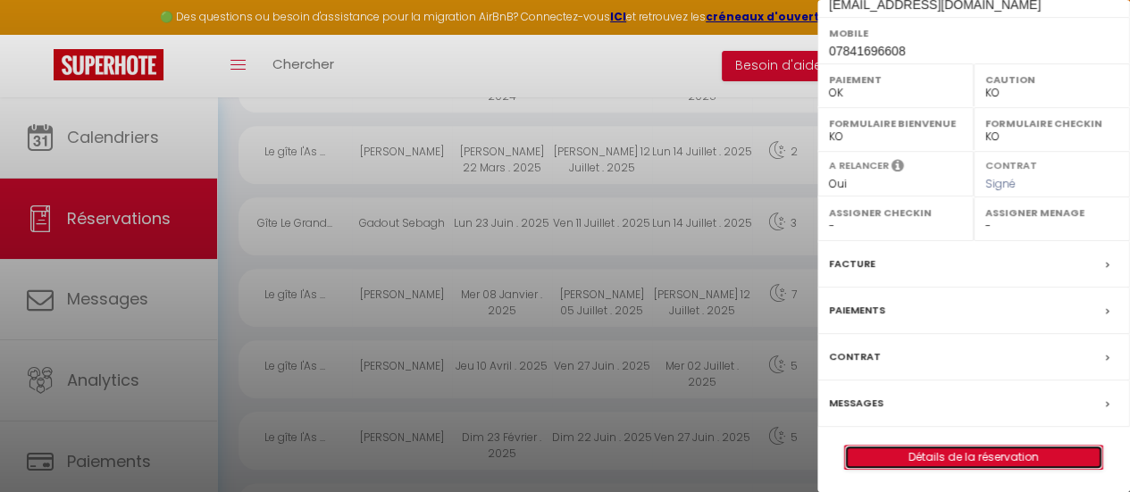
click at [965, 450] on link "Détails de la réservation" at bounding box center [973, 457] width 257 height 23
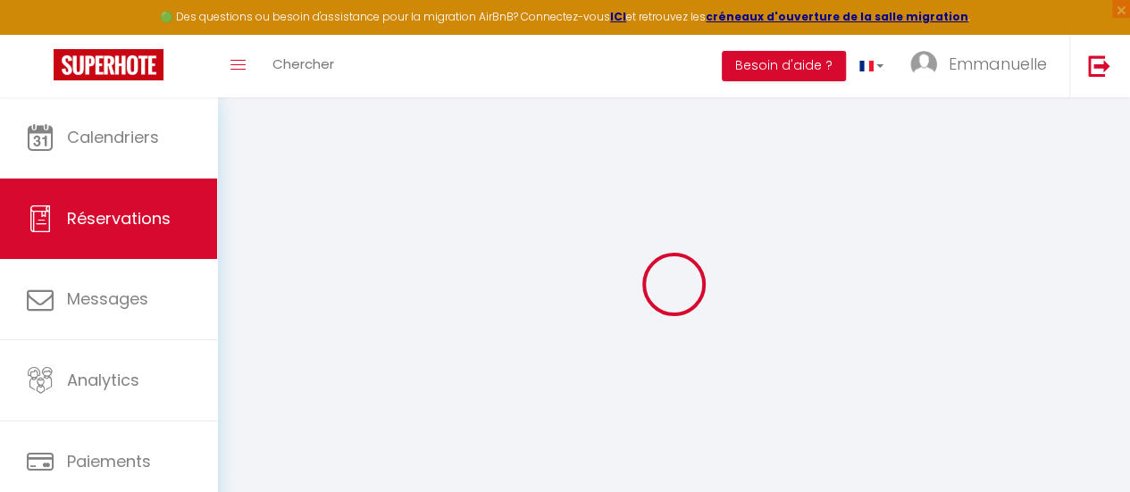
select select
checkbox input "false"
select select
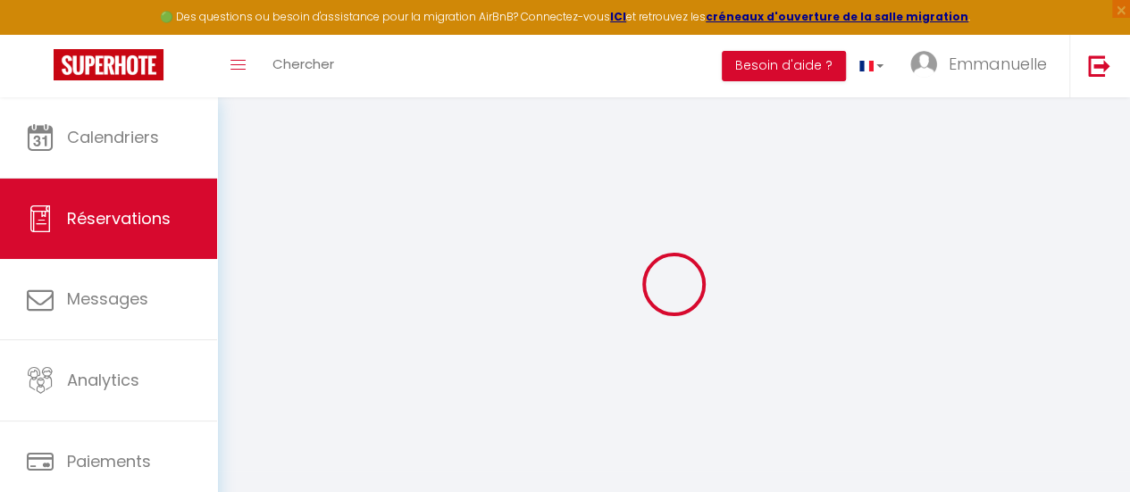
checkbox input "false"
type input "60"
type input "42"
select select
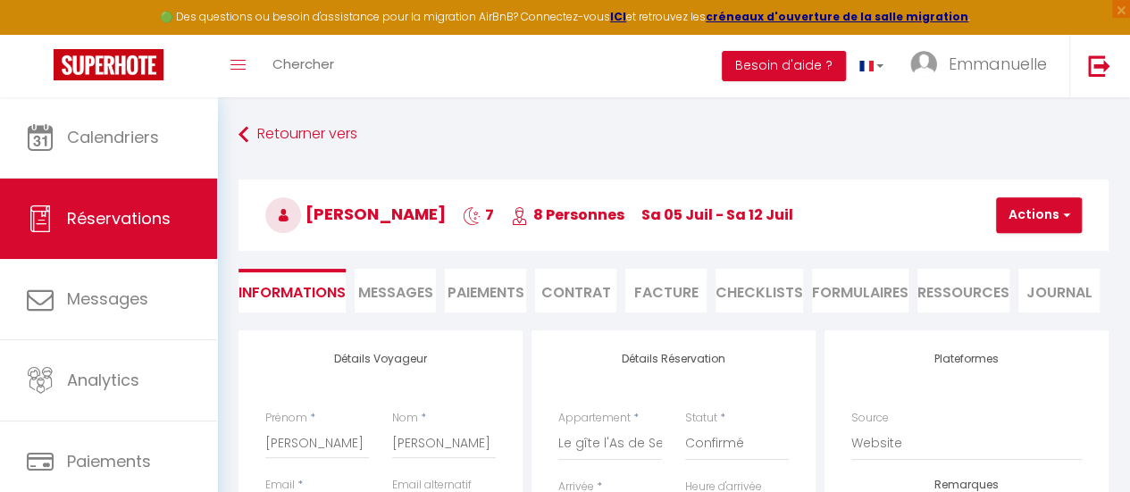
checkbox input "false"
select select
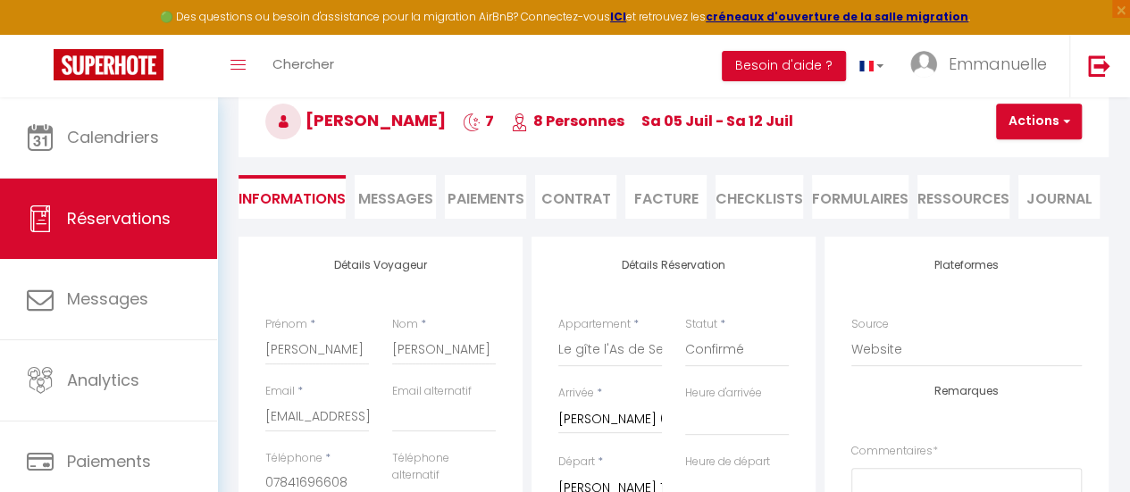
scroll to position [64, 0]
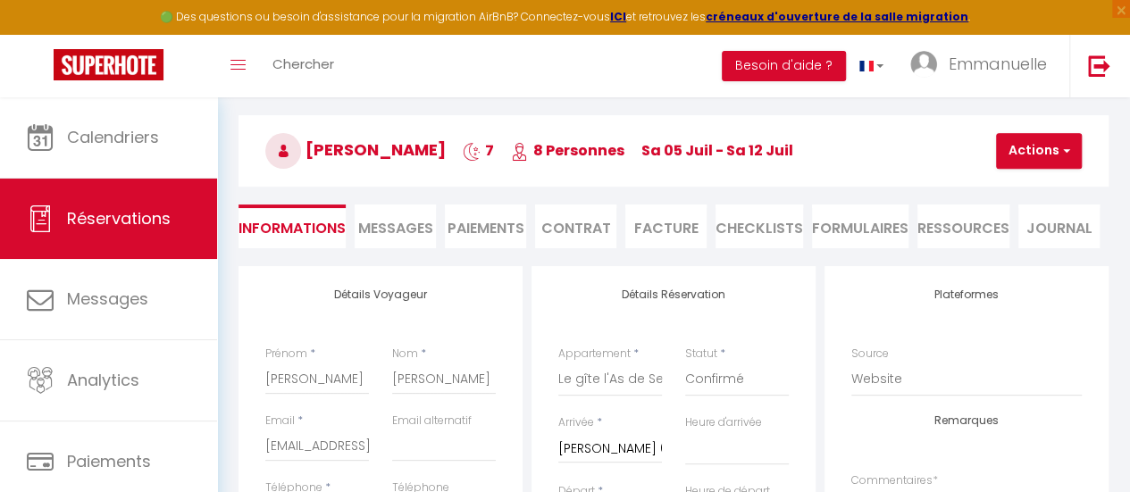
click at [504, 224] on li "Paiements" at bounding box center [485, 227] width 81 height 44
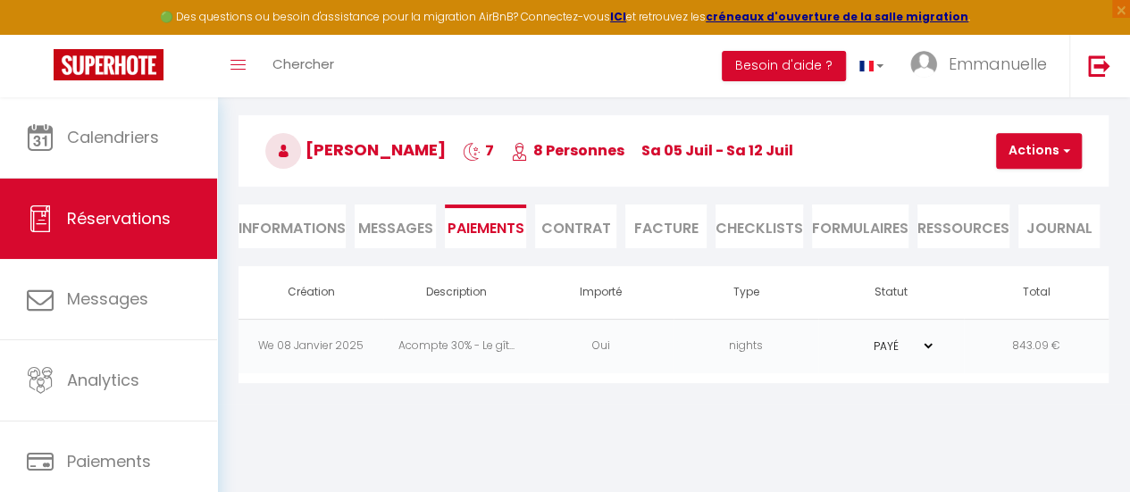
click at [432, 346] on td "Acompte 30% - Le gît..." at bounding box center [455, 346] width 145 height 54
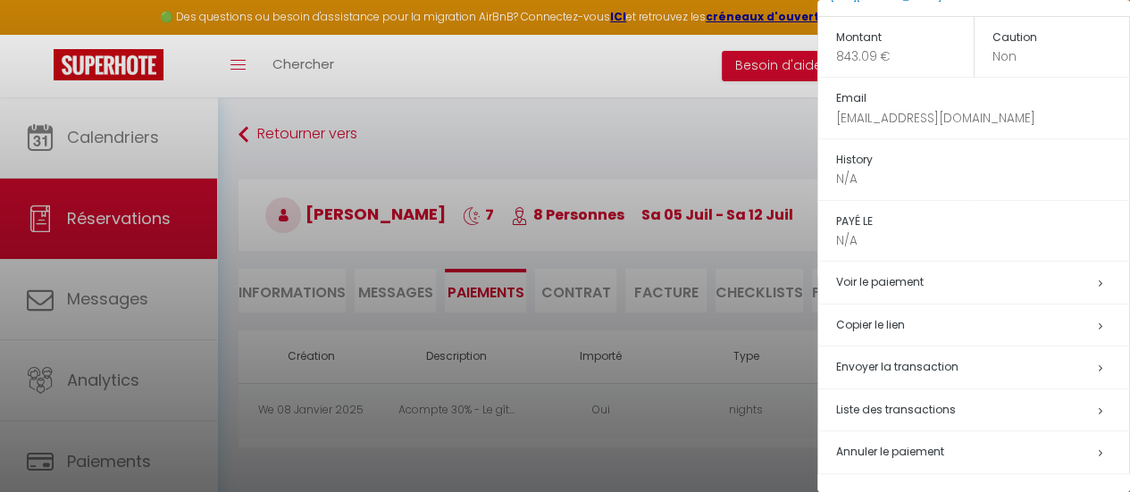
click at [725, 455] on div at bounding box center [565, 246] width 1130 height 492
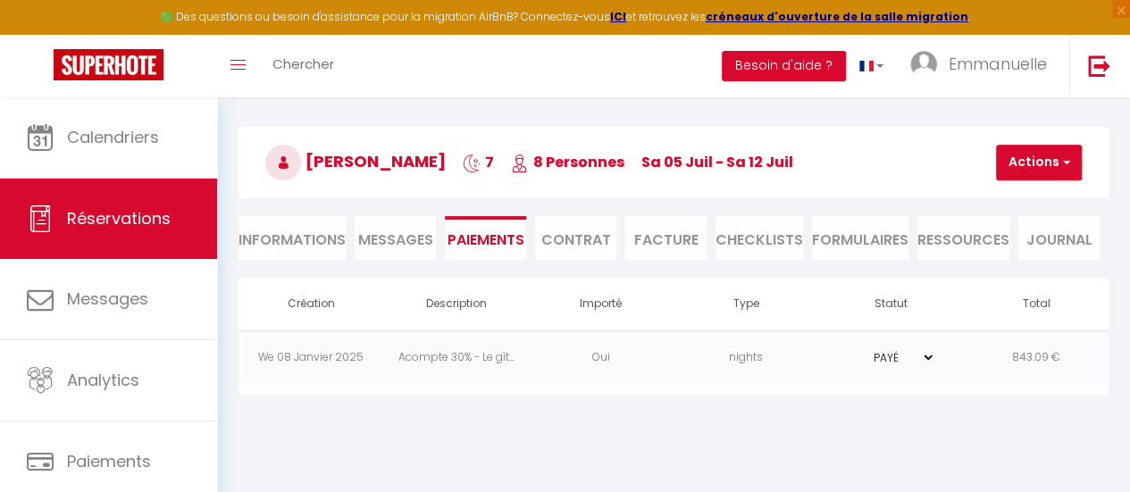
scroll to position [89, 0]
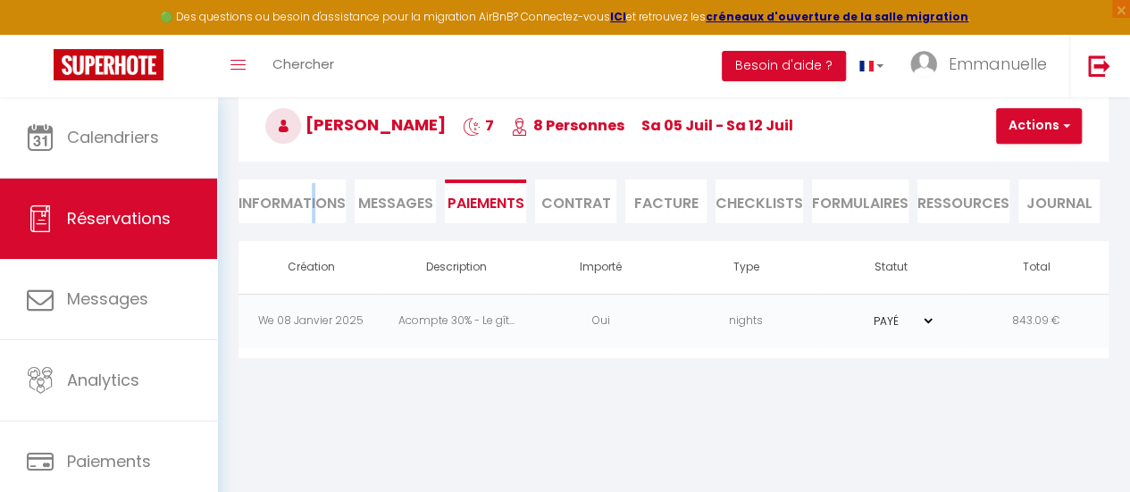
click at [314, 204] on li "Informations" at bounding box center [292, 202] width 107 height 44
select select
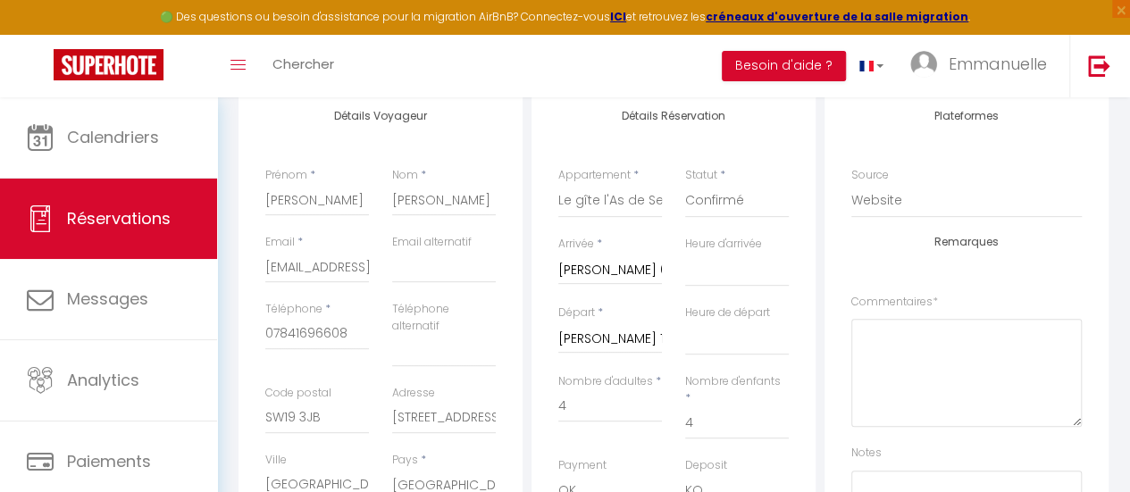
scroll to position [154, 0]
